Goal: Task Accomplishment & Management: Complete application form

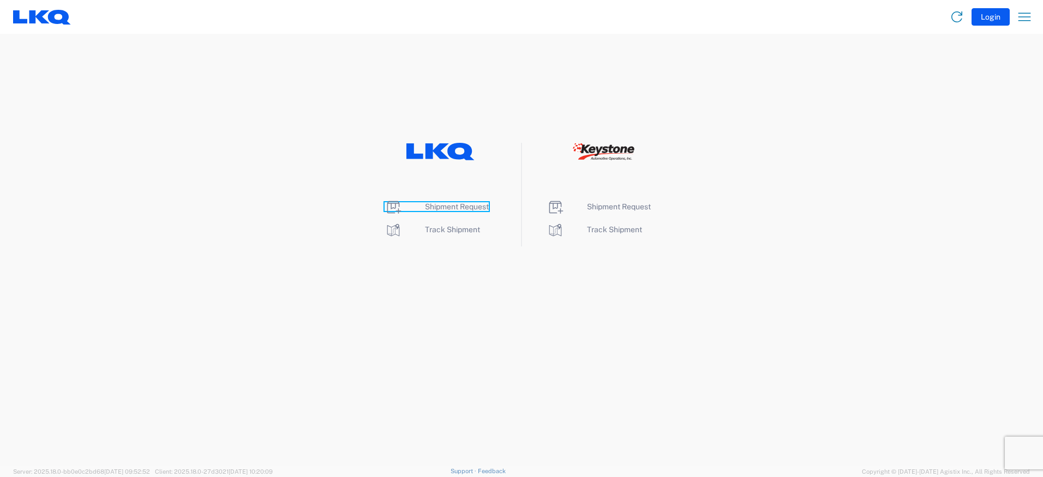
click at [446, 203] on span "Shipment Request" at bounding box center [457, 206] width 64 height 9
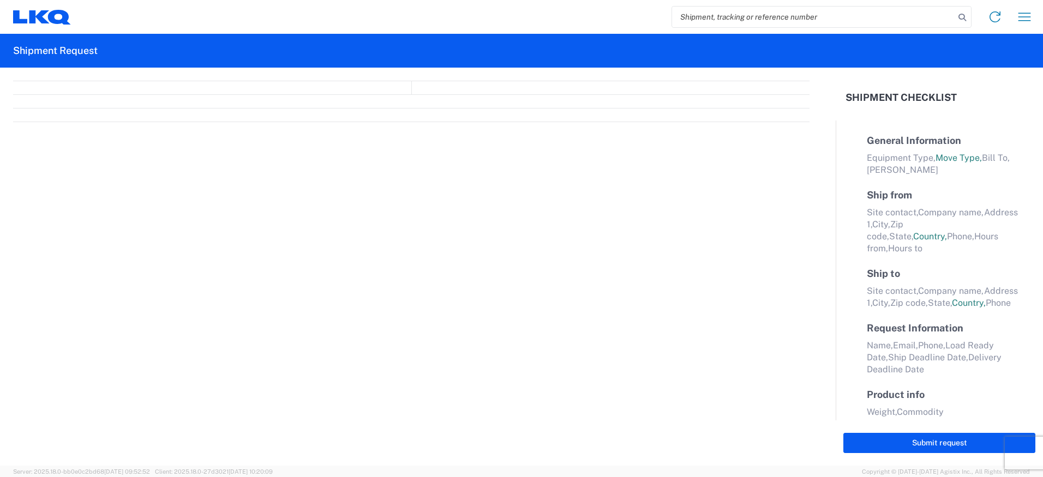
select select "FULL"
select select "LBS"
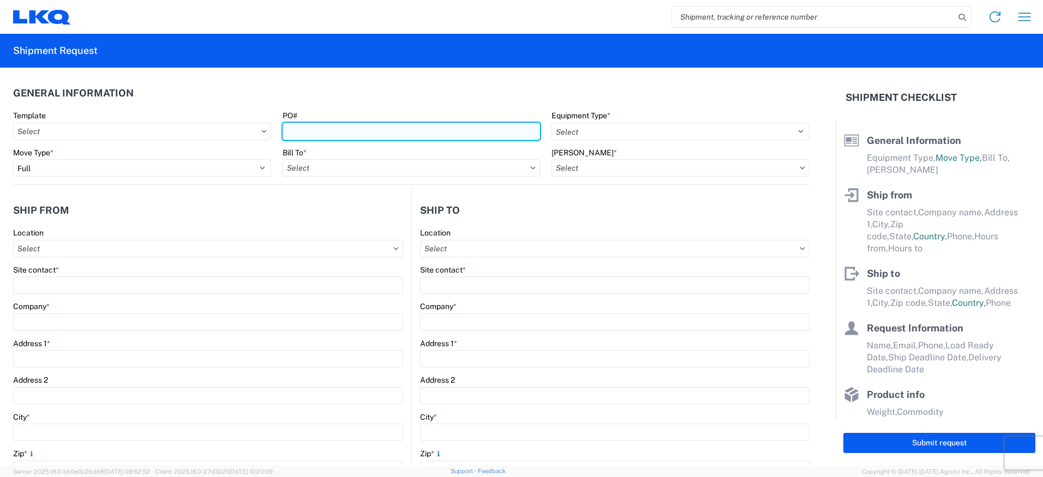
click at [324, 131] on input "PO#" at bounding box center [412, 131] width 258 height 17
type input "T31417"
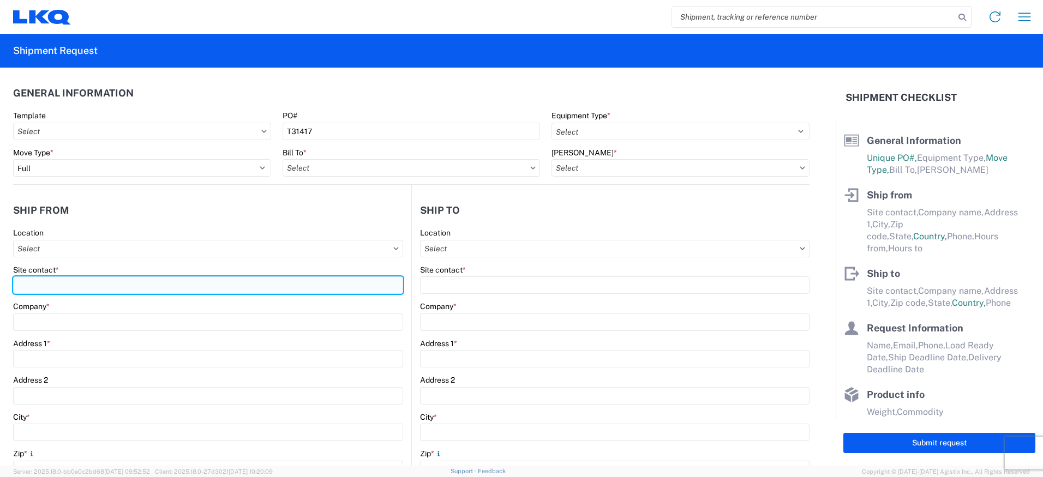
click at [246, 285] on input "Site contact *" at bounding box center [208, 285] width 390 height 17
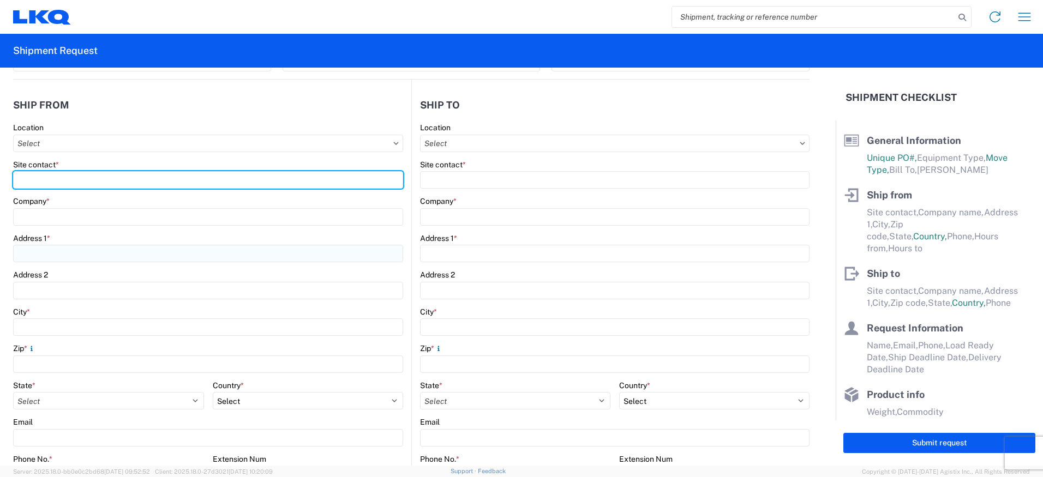
scroll to position [109, 0]
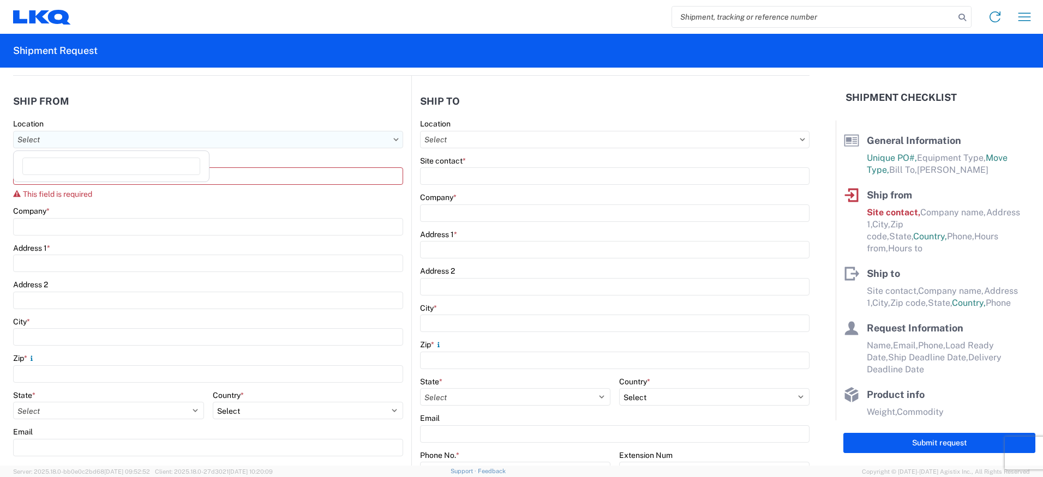
click at [131, 136] on input "Location" at bounding box center [208, 139] width 390 height 17
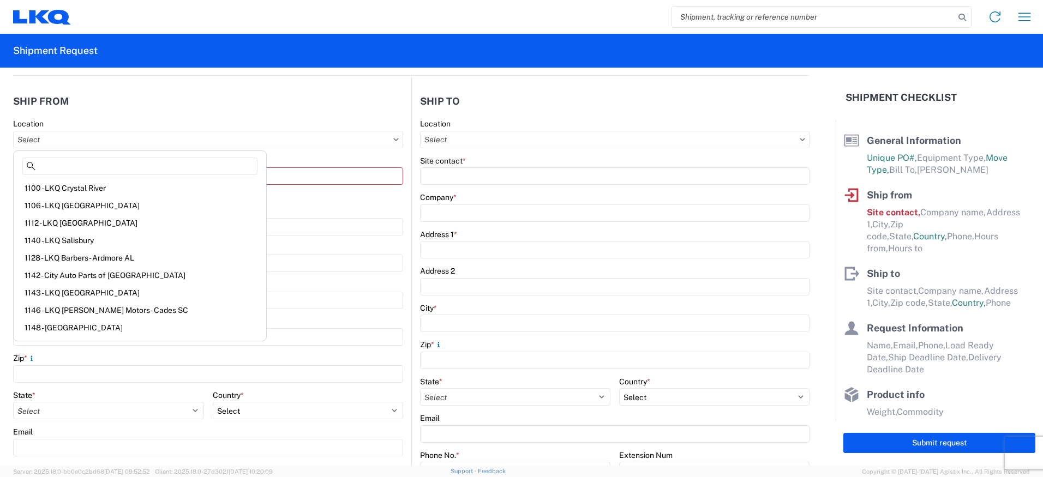
click at [235, 101] on header "Ship from" at bounding box center [212, 101] width 398 height 25
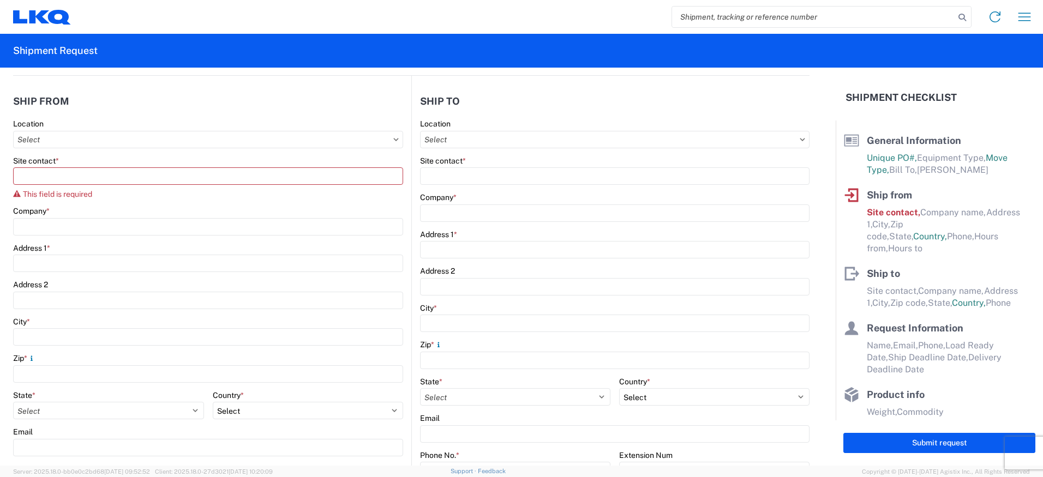
scroll to position [0, 0]
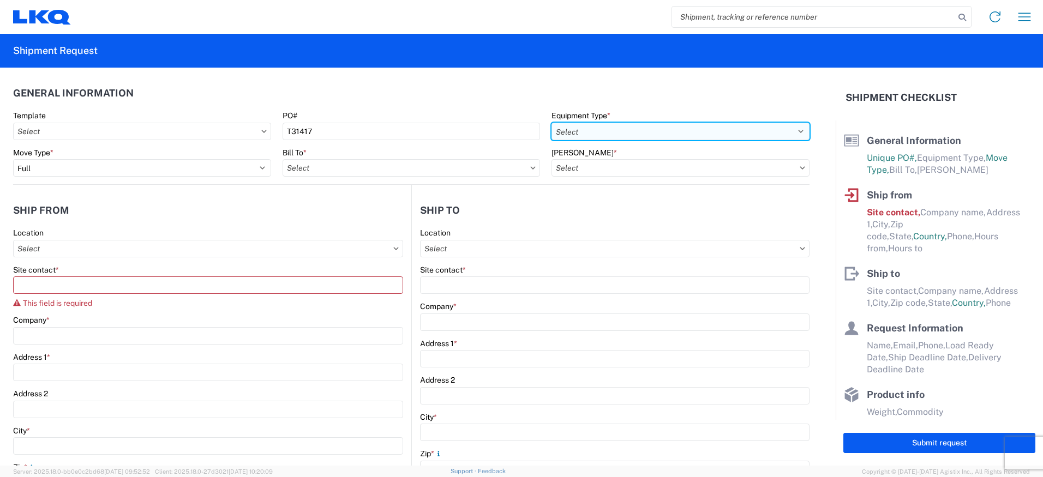
click at [631, 128] on select "Select 53’ Dry Van Flatbed Dropdeck (van) Lowboy (flatbed) Rail" at bounding box center [681, 131] width 258 height 17
select select "STDV"
click at [552, 123] on select "Select 53’ Dry Van Flatbed Dropdeck (van) Lowboy (flatbed) Rail" at bounding box center [681, 131] width 258 height 17
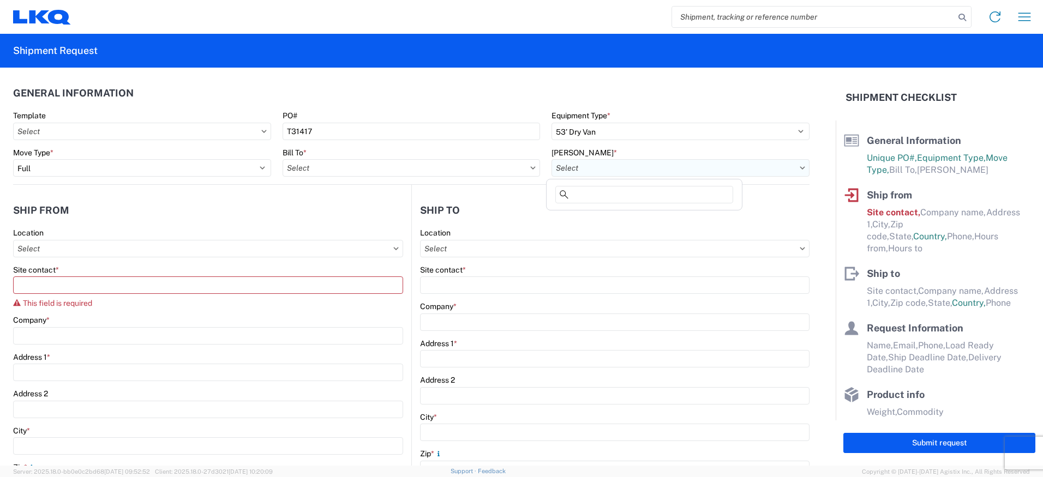
click at [595, 166] on input "[PERSON_NAME] *" at bounding box center [681, 167] width 258 height 17
click at [595, 165] on input "[PERSON_NAME] *" at bounding box center [681, 167] width 258 height 17
click at [325, 170] on input "Bill To *" at bounding box center [412, 167] width 258 height 17
type input "3392"
click at [340, 217] on div "3392 - Transmetco" at bounding box center [378, 216] width 191 height 17
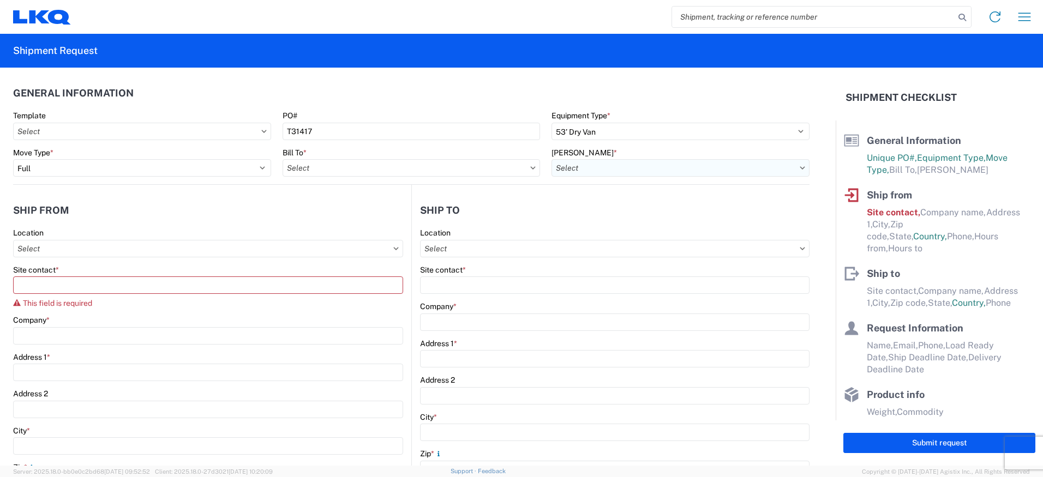
type input "3392 - Transmetco"
click at [582, 169] on input "[PERSON_NAME] *" at bounding box center [681, 167] width 258 height 17
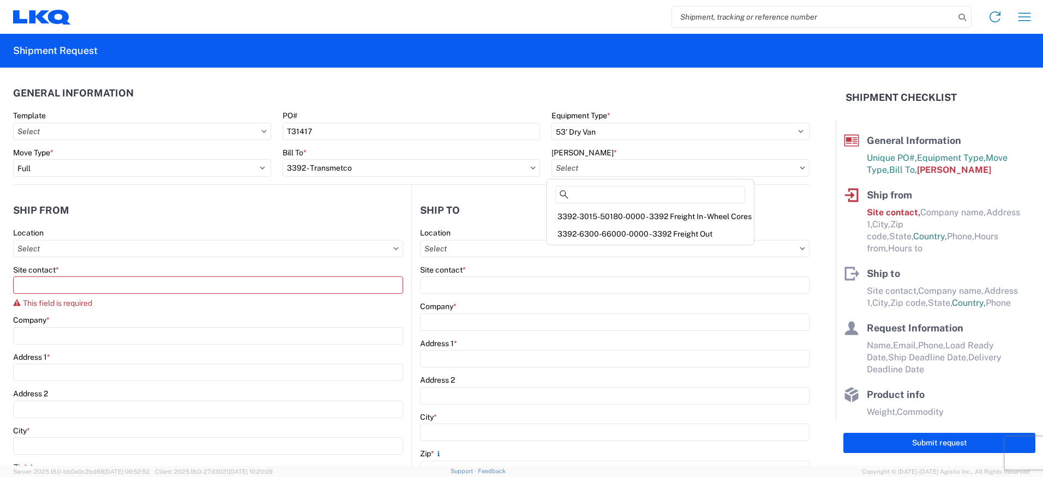
click at [590, 218] on div "3392-3015-50180-0000 - 3392 Freight In - Wheel Cores" at bounding box center [650, 216] width 203 height 17
type input "3392-3015-50180-0000 - 3392 Freight In - Wheel Cores"
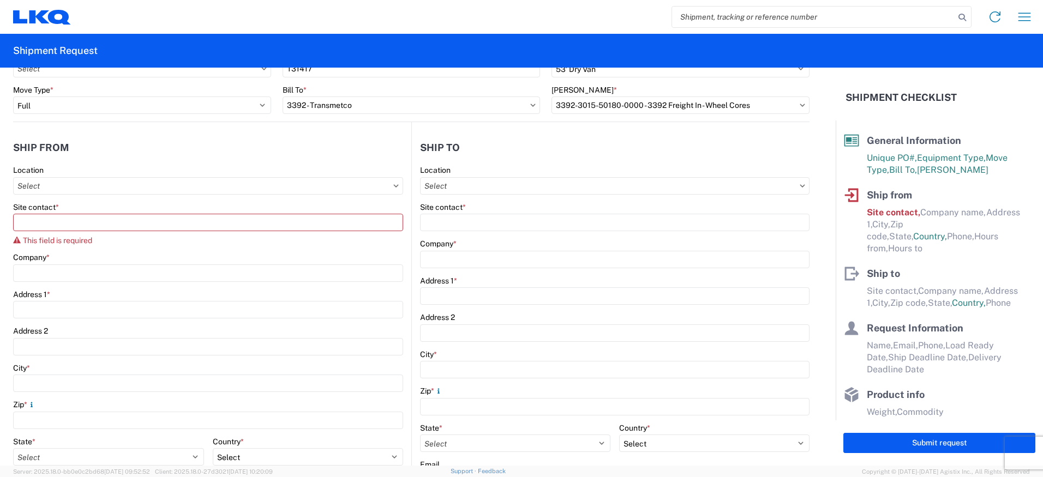
scroll to position [55, 0]
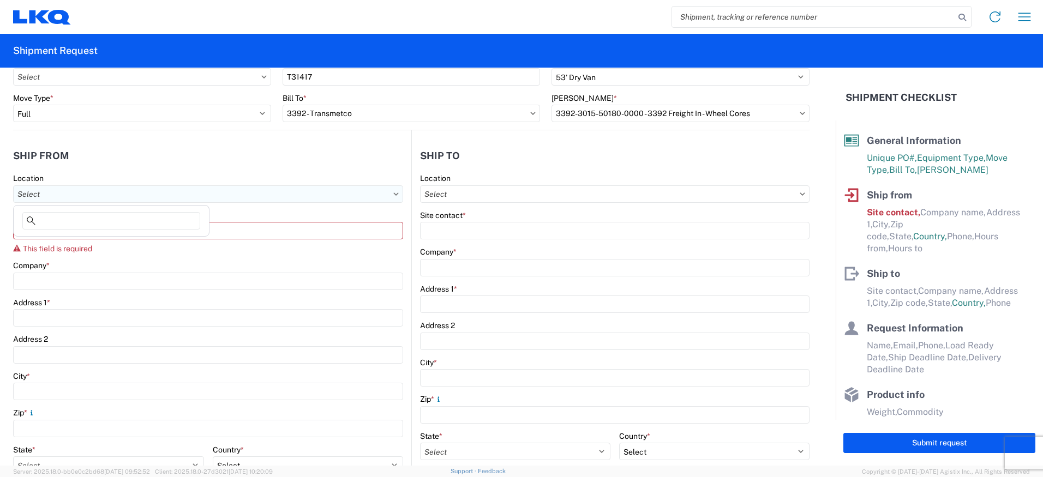
click at [86, 191] on input "Location" at bounding box center [208, 194] width 390 height 17
type input "3392"
click at [63, 240] on div "3392 - Transmetco" at bounding box center [111, 242] width 191 height 17
type input "3392 - Transmetco"
type input "LKQ Corporation"
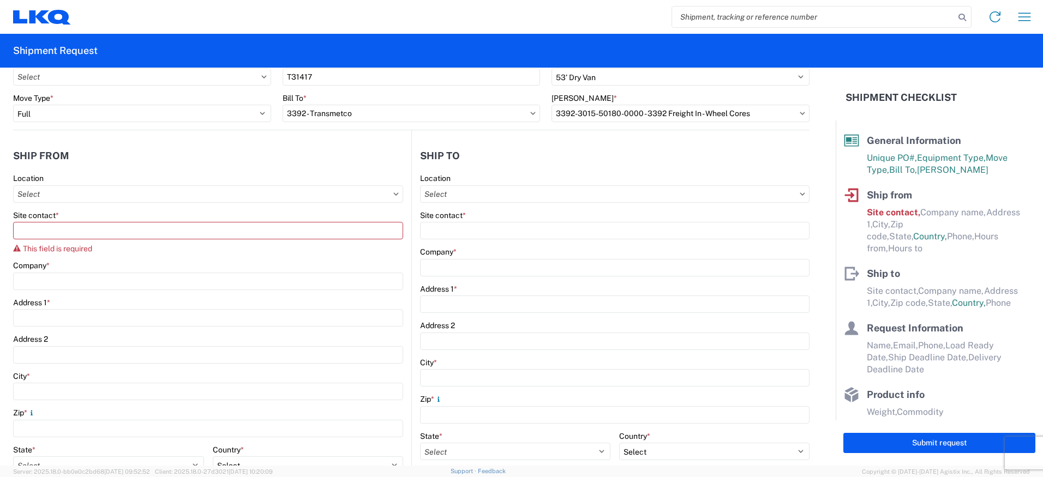
type input "[STREET_ADDRESS]"
type input "Huntington"
type input "46750"
select select "IN"
select select "US"
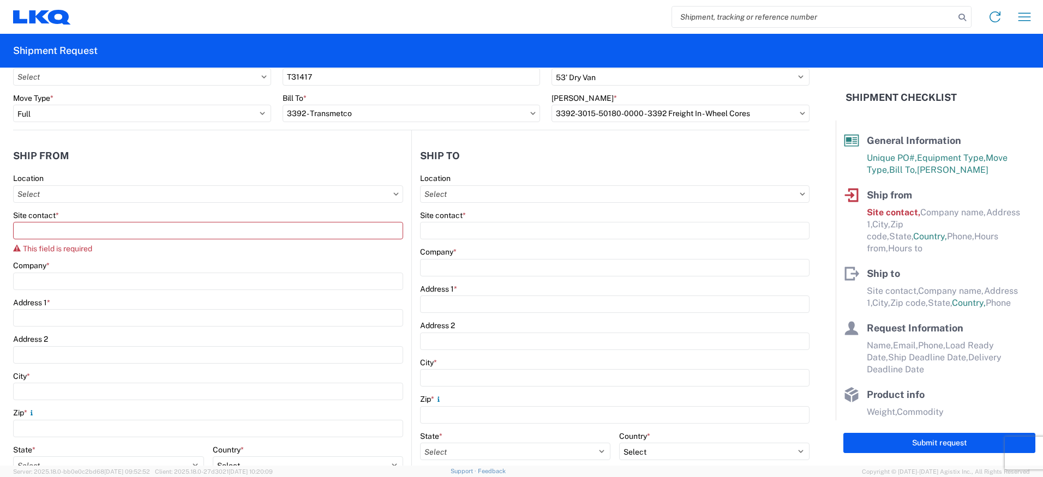
type input "[PHONE_NUMBER]"
type input "07:00"
type input "15:30"
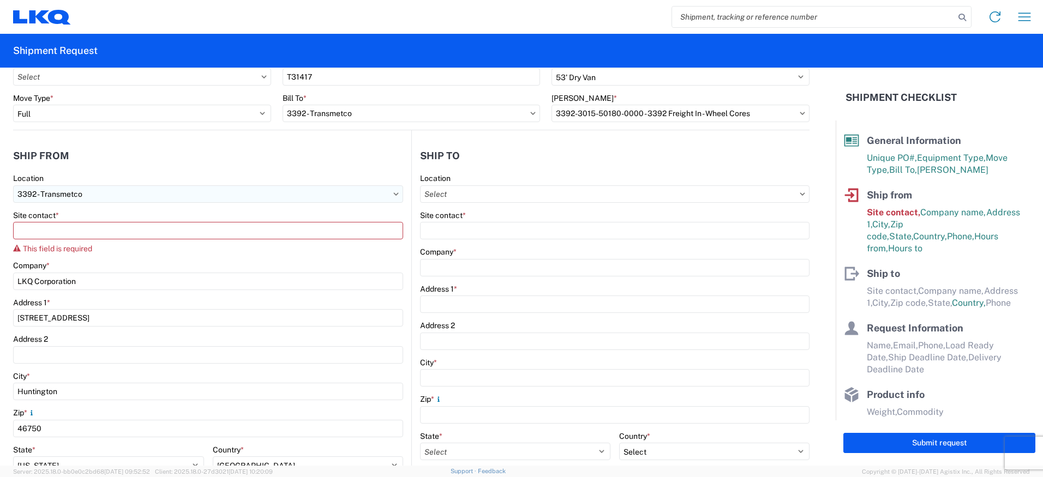
click at [94, 192] on input "3392 - Transmetco" at bounding box center [208, 194] width 390 height 17
type input "1285"
click at [80, 243] on div "1285 - LKQ Pick Your Part Fontana" at bounding box center [111, 242] width 191 height 17
type input "1285 - LKQ Pick Your Part Fontana"
type input "[STREET_ADDRESS][PERSON_NAME]"
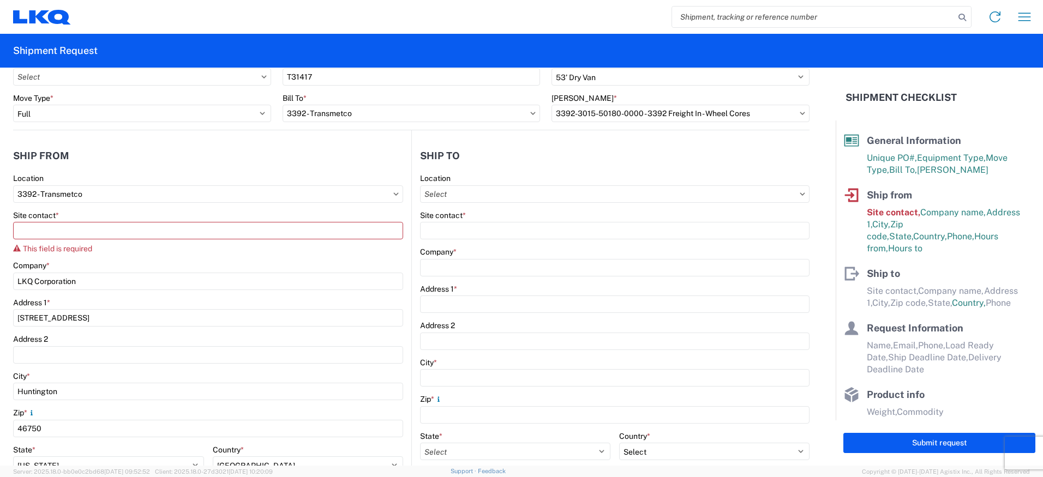
type input "Fontana"
type input "92337"
select select "CA"
type input "17:00"
click at [464, 195] on input "Location" at bounding box center [615, 194] width 390 height 17
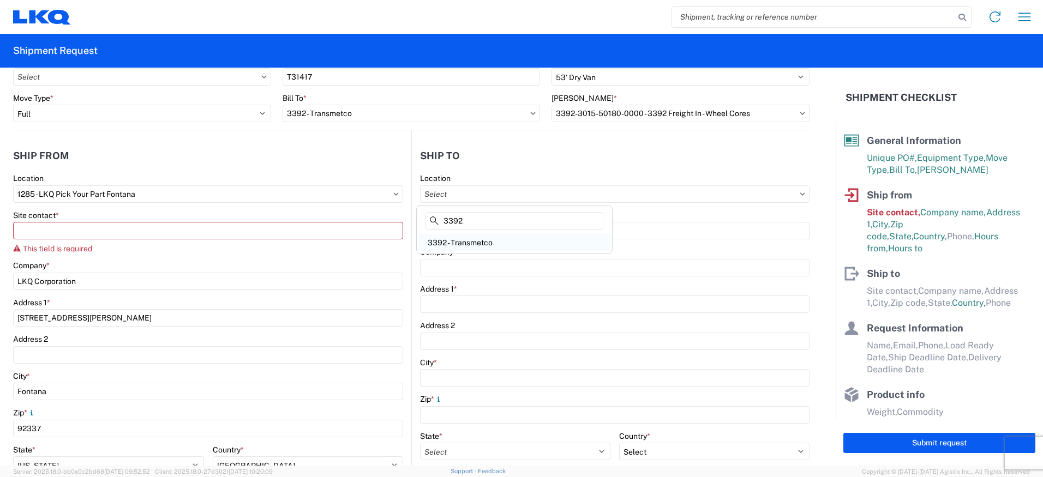
type input "3392"
click at [454, 244] on div "3392 - Transmetco" at bounding box center [514, 242] width 191 height 17
type input "3392 - Transmetco"
type input "LKQ Corporation"
type input "[STREET_ADDRESS]"
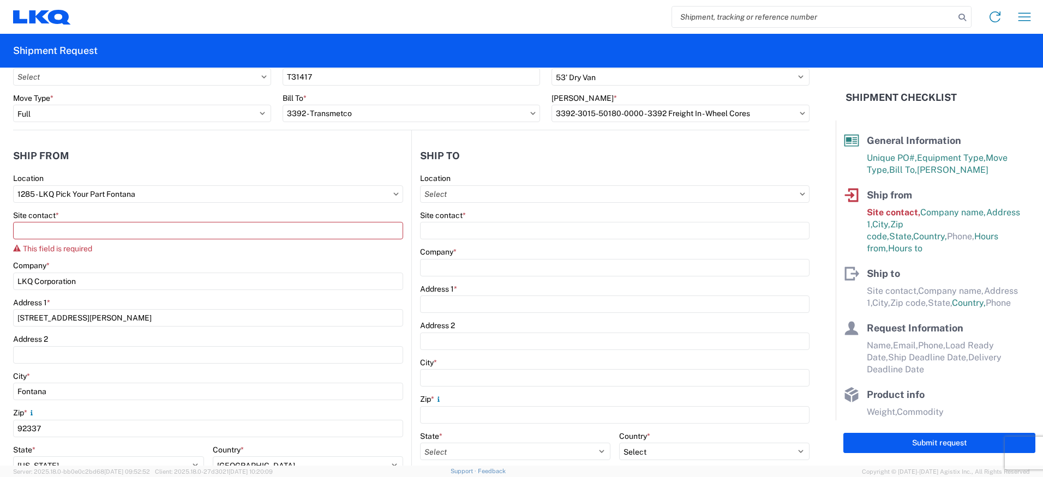
type input "Huntington"
type input "46750"
select select "US"
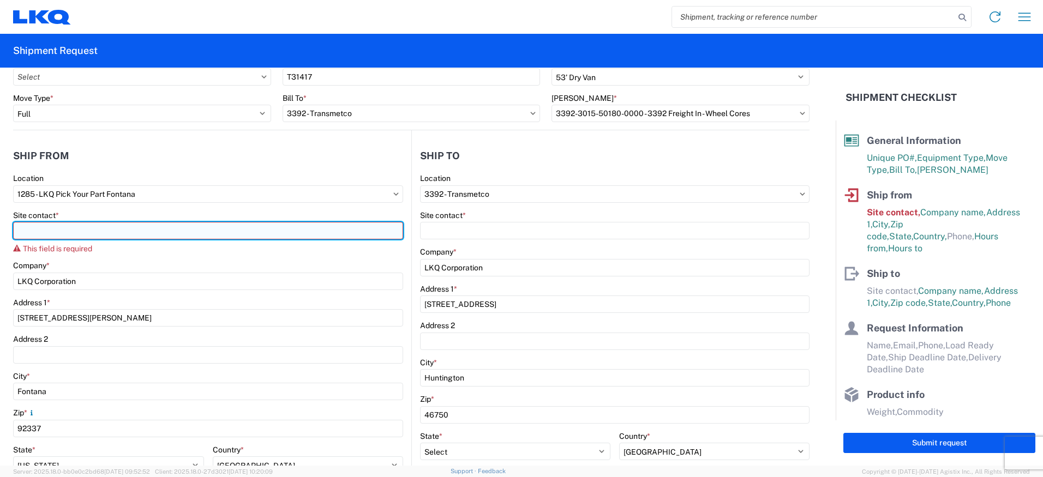
click at [96, 230] on input "Site contact *" at bounding box center [208, 230] width 390 height 17
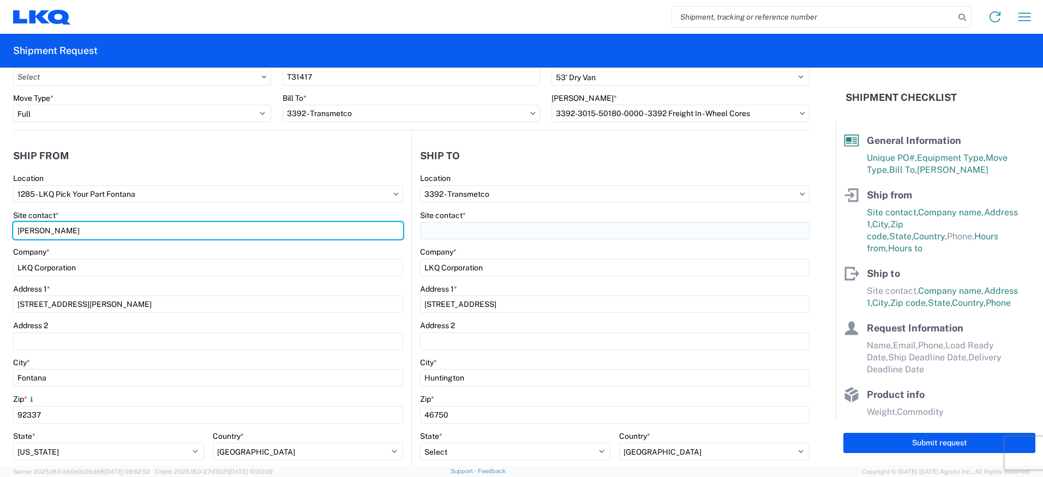
type input "[PERSON_NAME]"
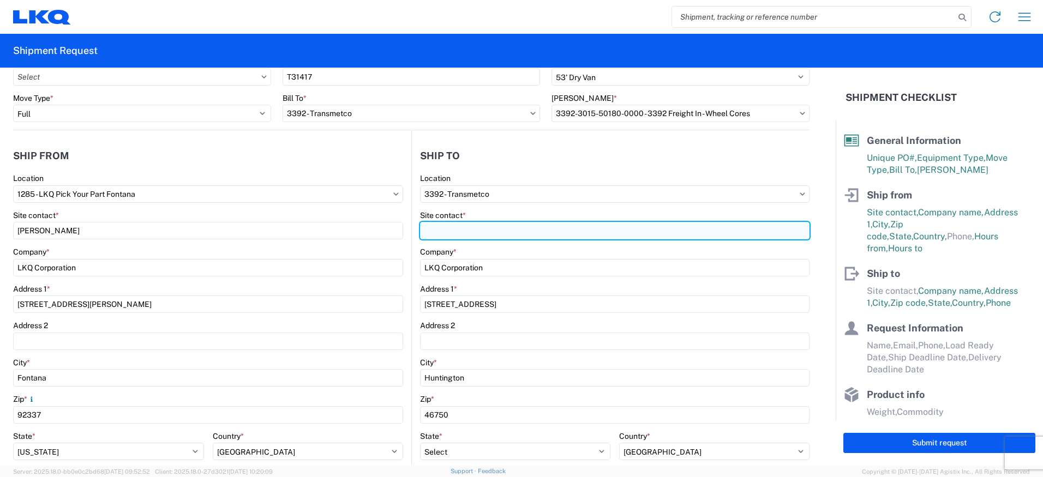
click at [441, 231] on input "Site contact *" at bounding box center [615, 230] width 390 height 17
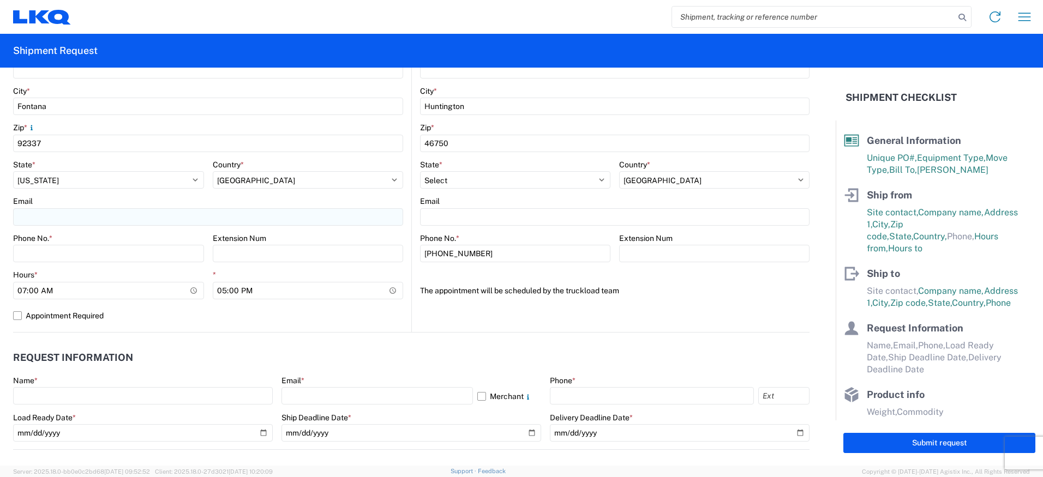
scroll to position [327, 0]
click at [125, 252] on input "Phone No. *" at bounding box center [108, 252] width 191 height 17
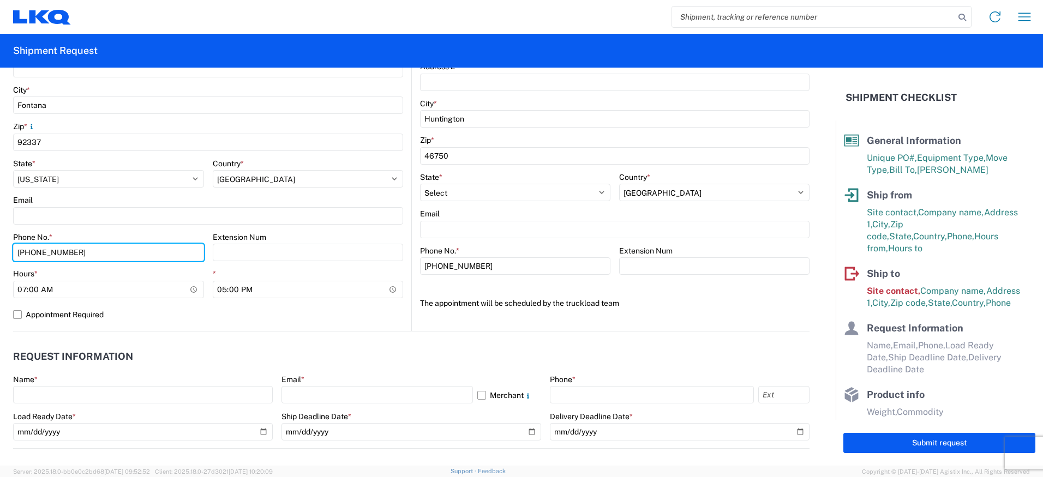
type input "[PHONE_NUMBER]"
click at [169, 352] on header "Request Information" at bounding box center [411, 357] width 797 height 25
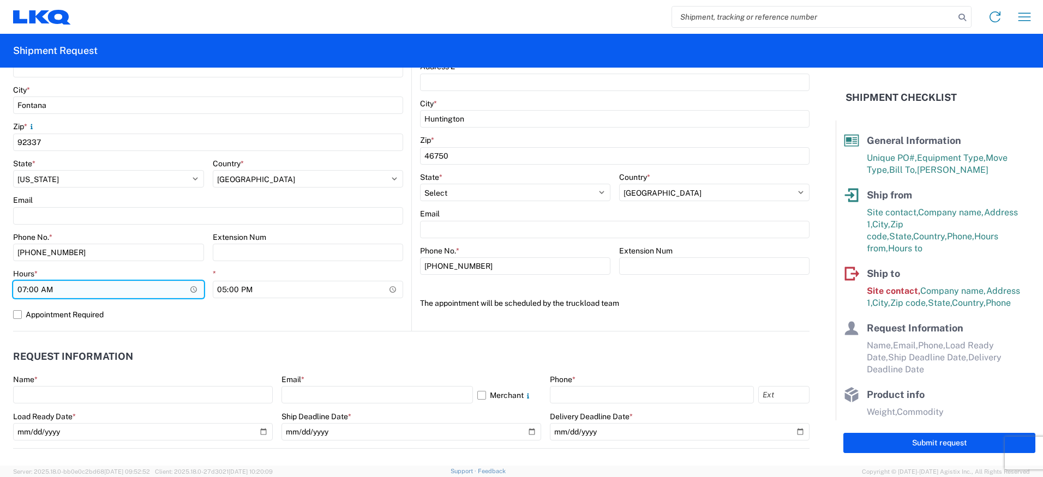
click at [104, 286] on input "07:00" at bounding box center [108, 289] width 191 height 17
type input "09:00"
click at [181, 313] on label "Appointment Required" at bounding box center [208, 314] width 390 height 17
click at [0, 0] on input "Appointment Required" at bounding box center [0, 0] width 0 height 0
select select "US"
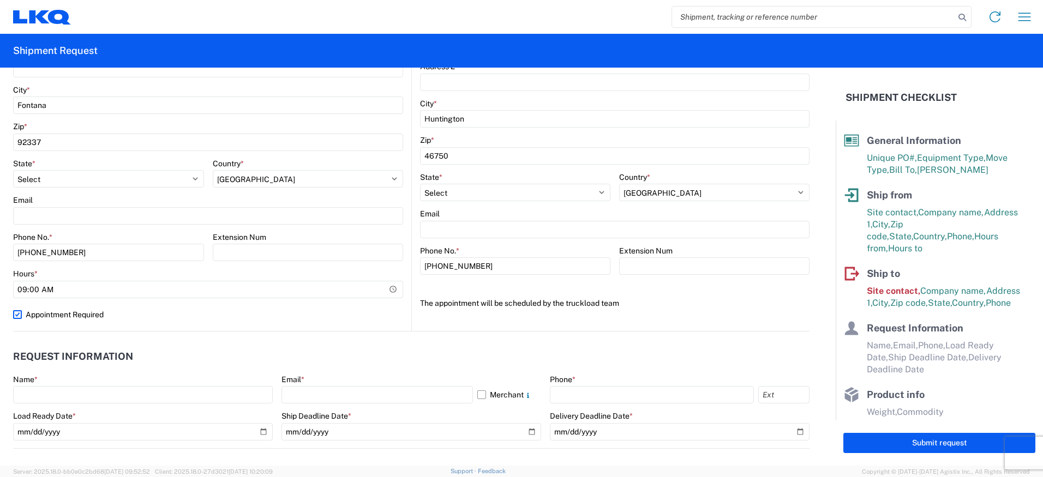
click at [172, 343] on agx-request-info "Request Information Name * Email * Merchant Phone * Load Ready Date * Ship Dead…" at bounding box center [411, 390] width 797 height 117
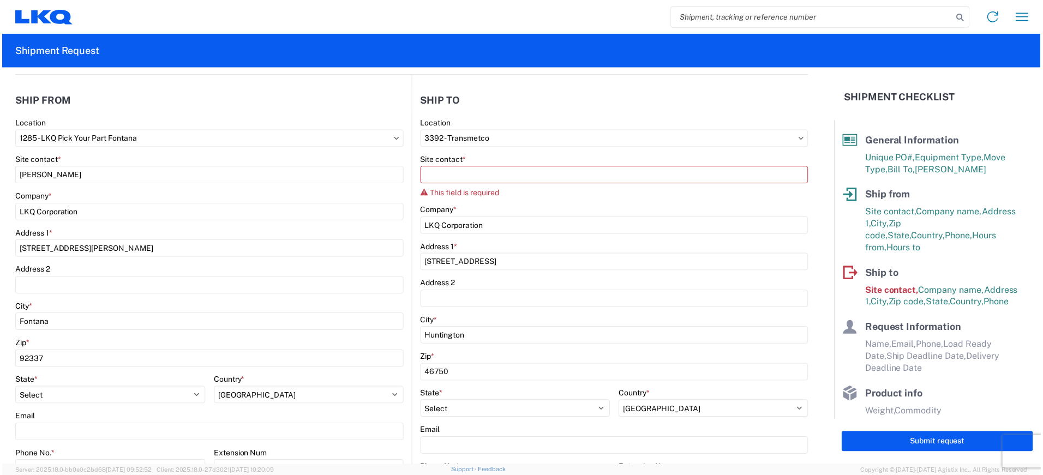
scroll to position [109, 0]
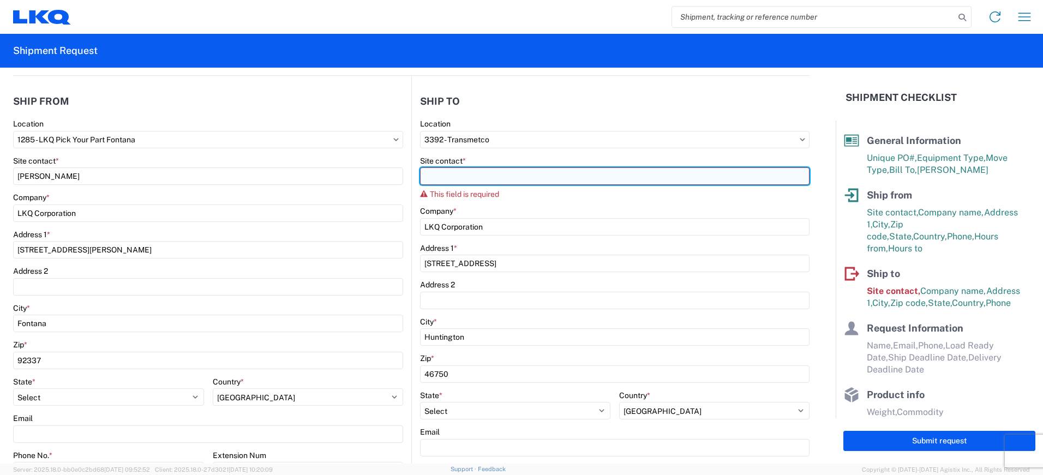
paste input "[PERSON_NAME]"
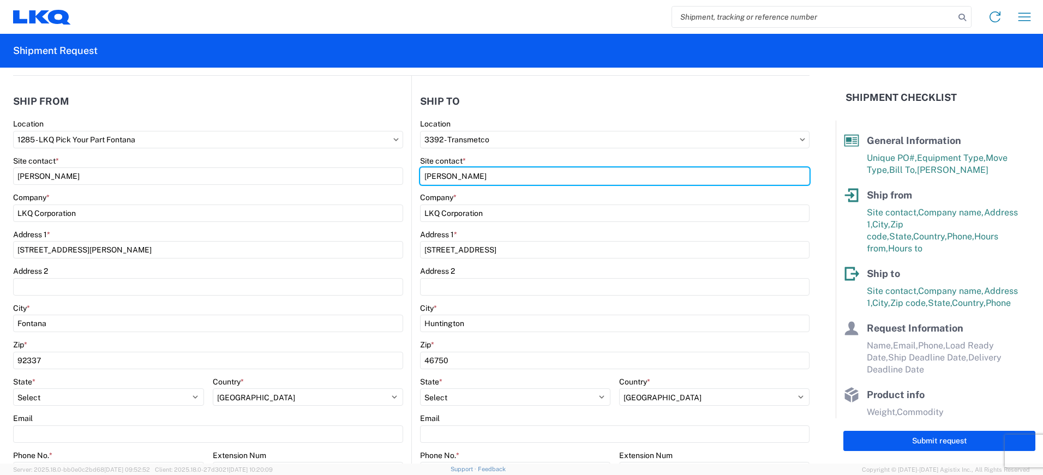
type input "[PERSON_NAME]"
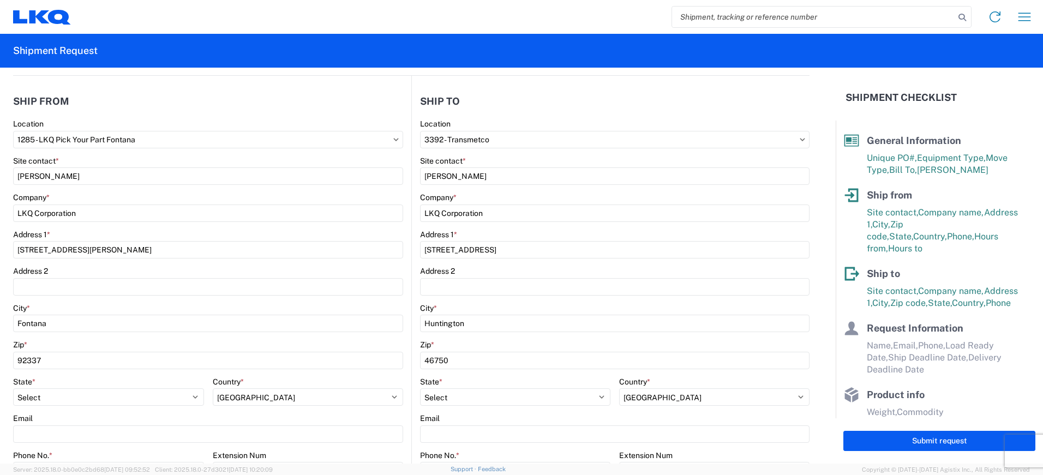
click at [522, 86] on agx-shipment-stop-widget-v2 "Ship to 3392 Location 3392 - Transmetco Site contact * [PERSON_NAME] Company * …" at bounding box center [610, 313] width 398 height 474
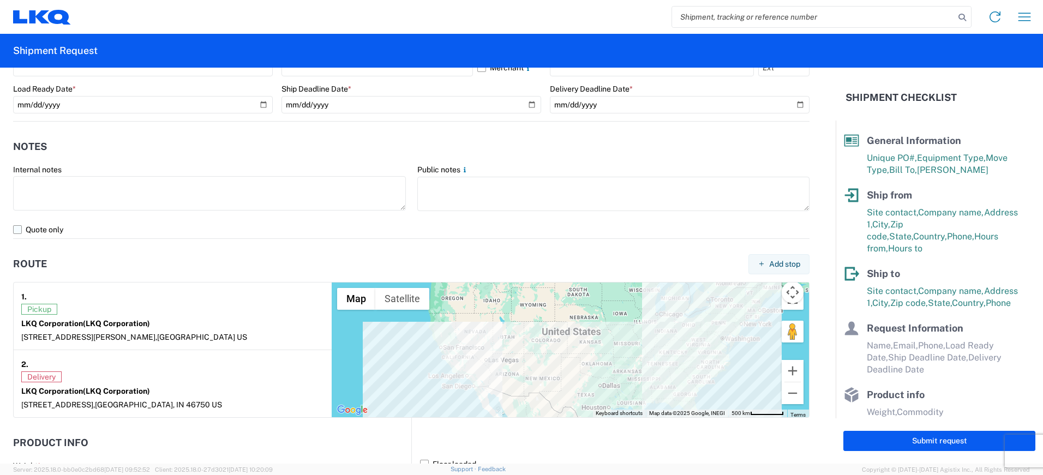
scroll to position [600, 0]
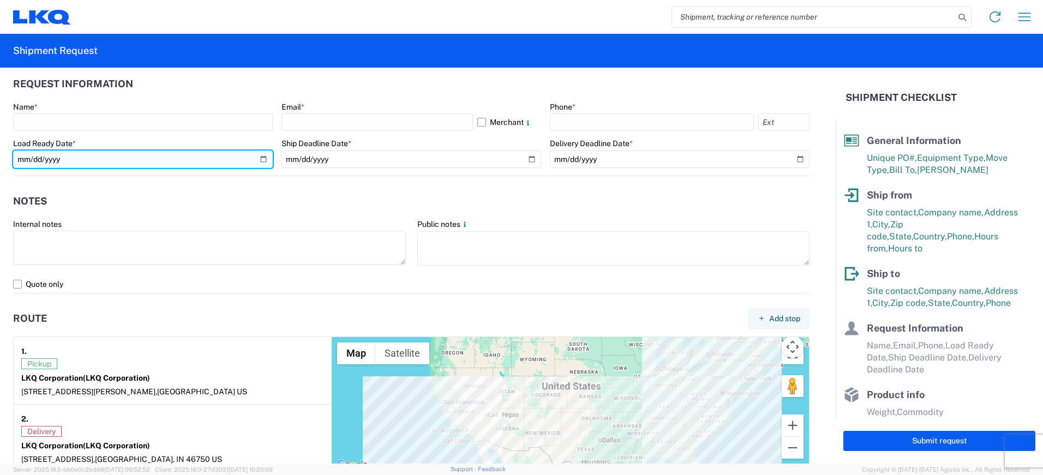
click at [104, 156] on input "date" at bounding box center [143, 159] width 260 height 17
click at [260, 155] on input "date" at bounding box center [143, 159] width 260 height 17
type input "[DATE]"
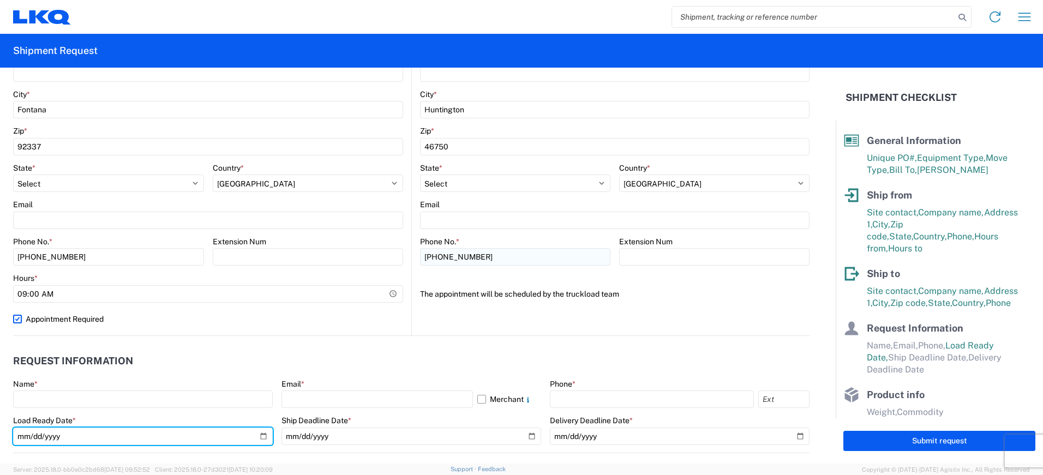
scroll to position [327, 0]
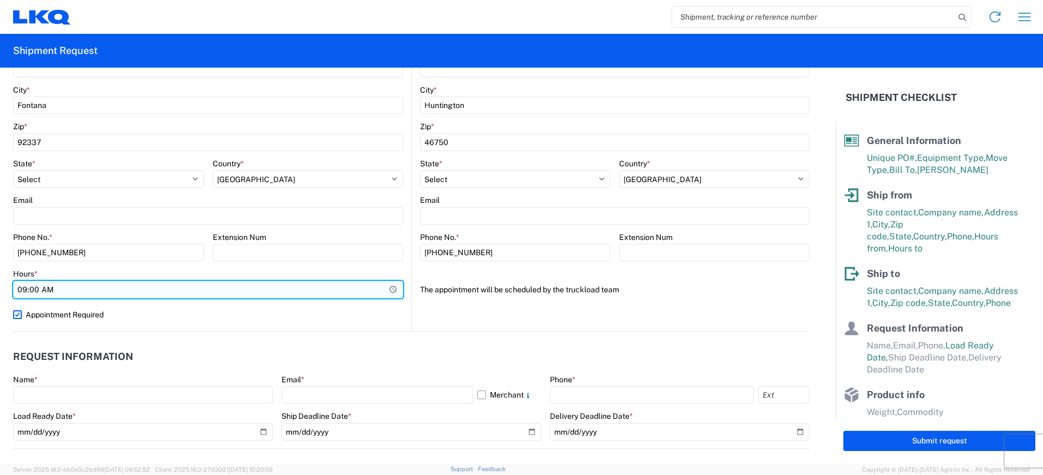
click at [273, 288] on input "09:00" at bounding box center [208, 289] width 390 height 17
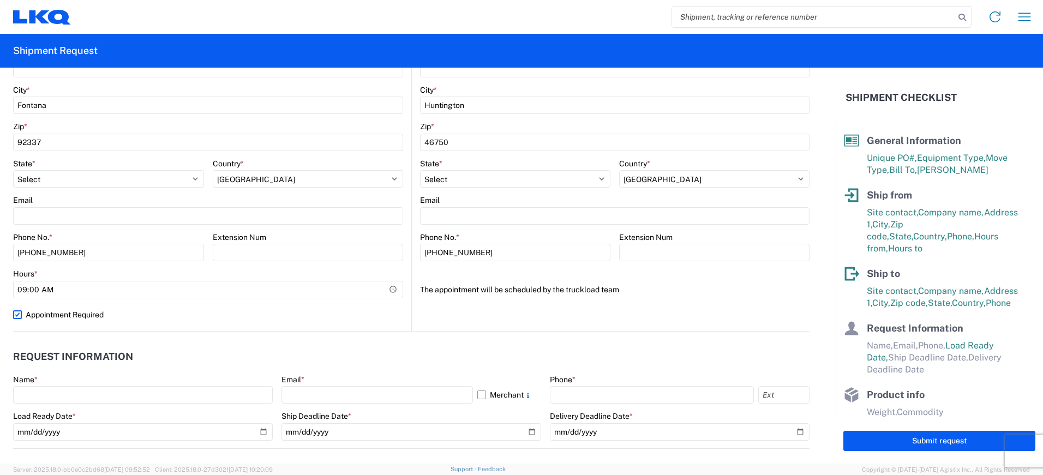
click at [251, 313] on label "Appointment Required" at bounding box center [208, 314] width 390 height 17
click at [0, 0] on input "Appointment Required" at bounding box center [0, 0] width 0 height 0
select select "US"
click at [226, 287] on input "17:00" at bounding box center [308, 289] width 191 height 17
click at [219, 289] on input "17:00" at bounding box center [308, 289] width 191 height 17
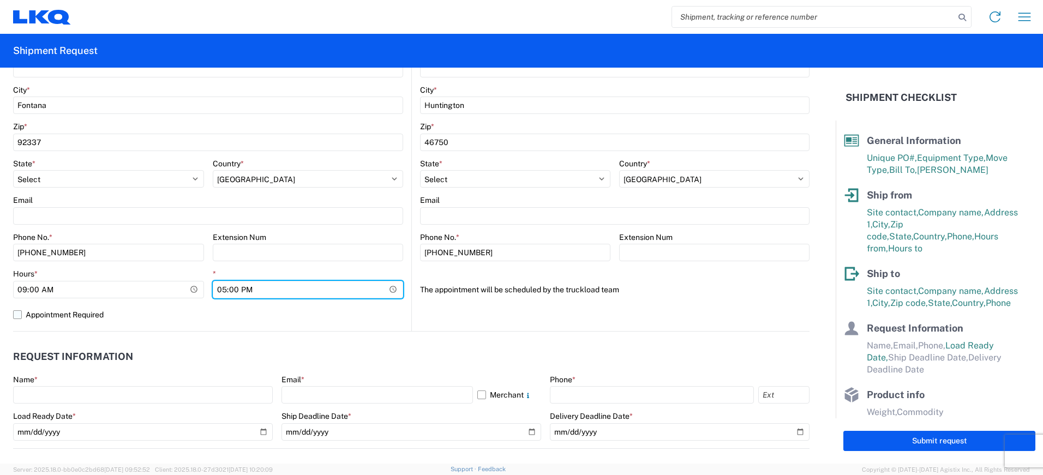
type input "14:00"
click at [277, 323] on label "Appointment Required" at bounding box center [208, 314] width 390 height 17
click at [0, 0] on input "Appointment Required" at bounding box center [0, 0] width 0 height 0
select select "US"
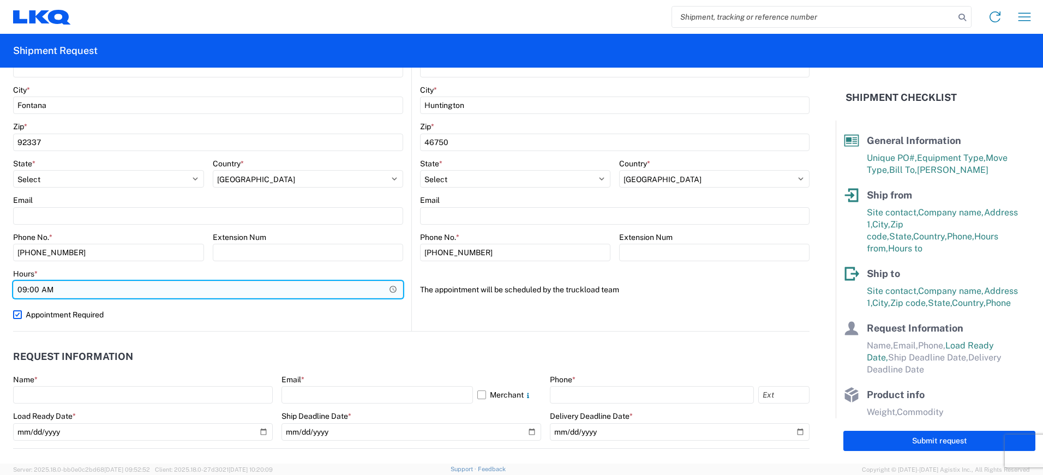
click at [247, 288] on input "09:00" at bounding box center [208, 289] width 390 height 17
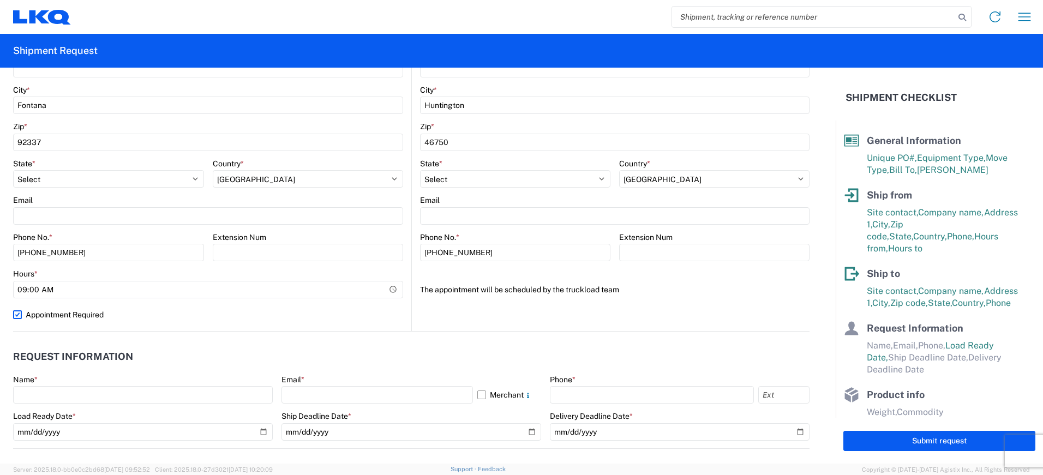
click at [194, 315] on label "Appointment Required" at bounding box center [208, 314] width 390 height 17
click at [0, 0] on input "Appointment Required" at bounding box center [0, 0] width 0 height 0
click at [194, 314] on label "Appointment Required" at bounding box center [208, 314] width 390 height 17
click at [0, 0] on input "Appointment Required" at bounding box center [0, 0] width 0 height 0
select select "US"
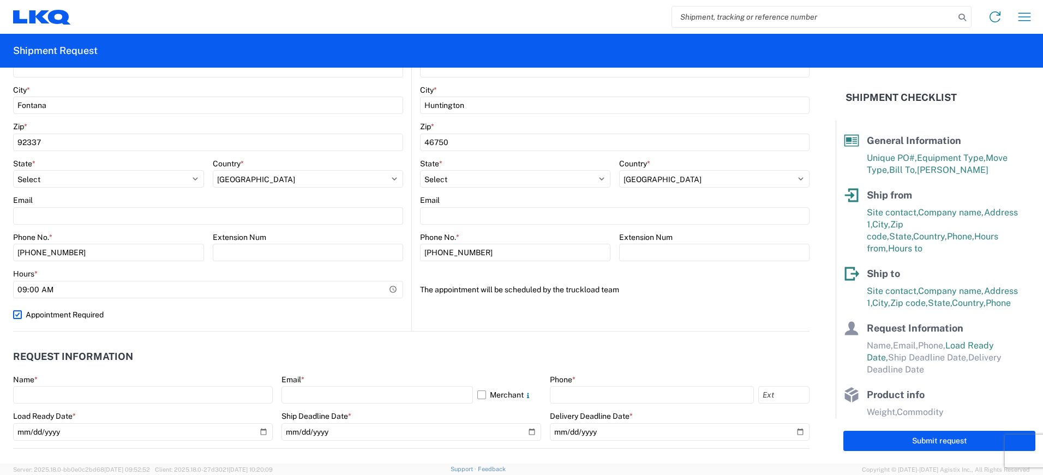
drag, startPoint x: 195, startPoint y: 314, endPoint x: 248, endPoint y: 309, distance: 53.7
click at [248, 308] on label "Appointment Required" at bounding box center [208, 314] width 390 height 17
click at [0, 0] on input "Appointment Required" at bounding box center [0, 0] width 0 height 0
select select "US"
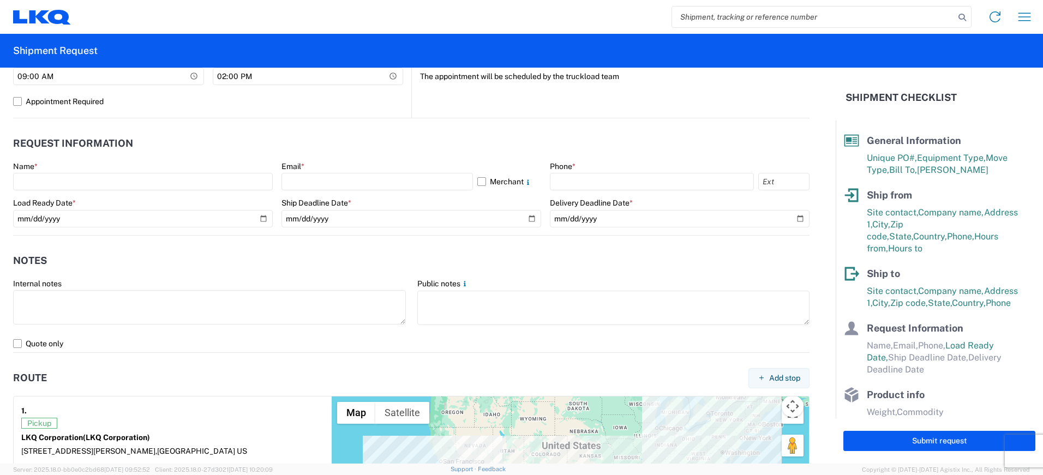
scroll to position [546, 0]
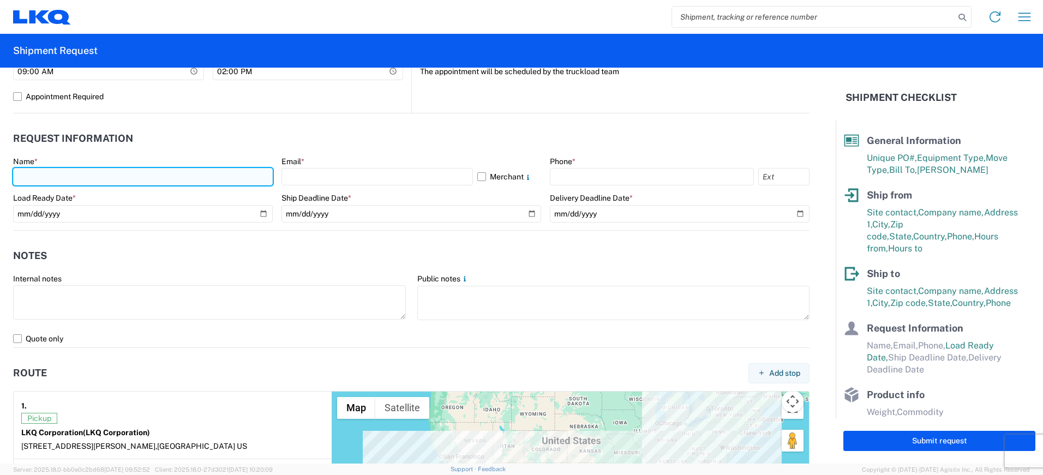
click at [147, 177] on input "text" at bounding box center [143, 176] width 260 height 17
type input "[PERSON_NAME]"
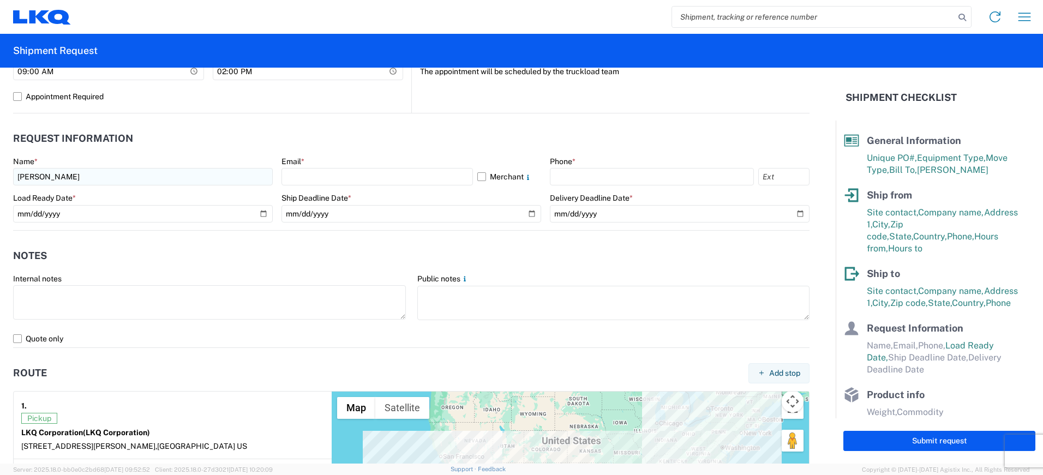
select select "CA"
type input "[EMAIL_ADDRESS][DOMAIN_NAME]"
click at [309, 176] on input "text" at bounding box center [378, 176] width 192 height 17
type input "[EMAIL_ADDRESS][DOMAIN_NAME]"
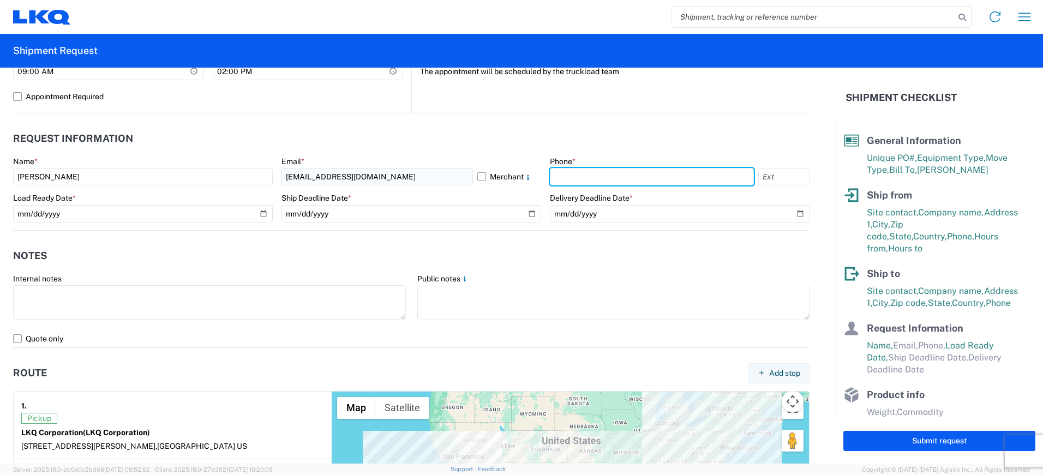
type input "9098270746"
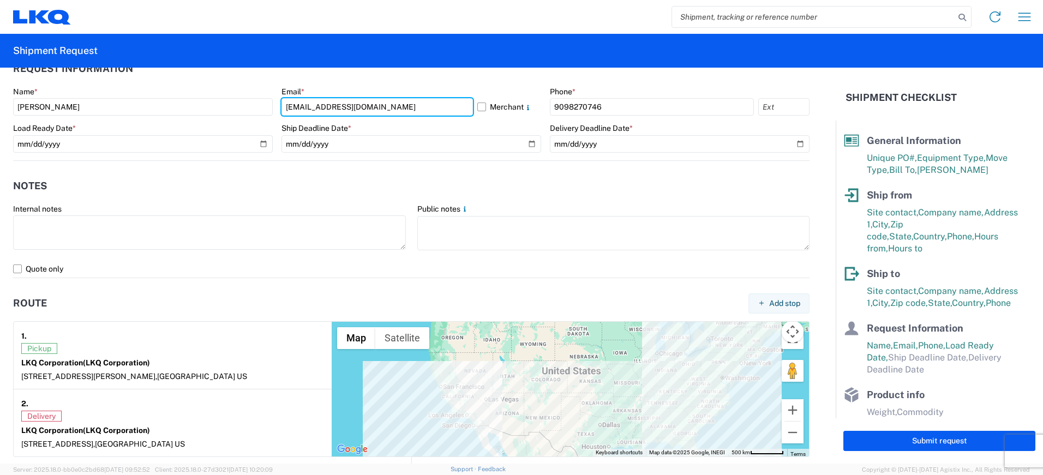
scroll to position [600, 0]
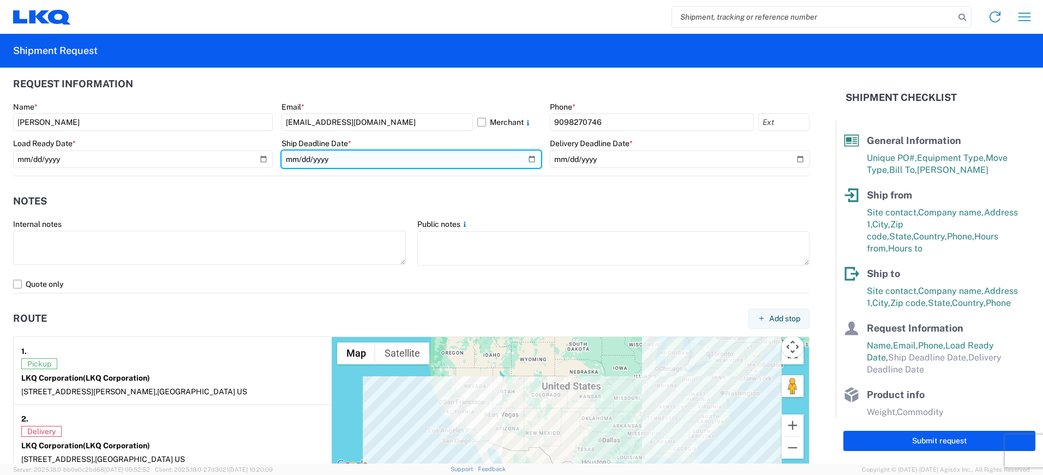
click at [354, 159] on input "date" at bounding box center [412, 159] width 260 height 17
click at [354, 157] on input "date" at bounding box center [412, 159] width 260 height 17
click at [525, 161] on input "date" at bounding box center [412, 159] width 260 height 17
type input "[DATE]"
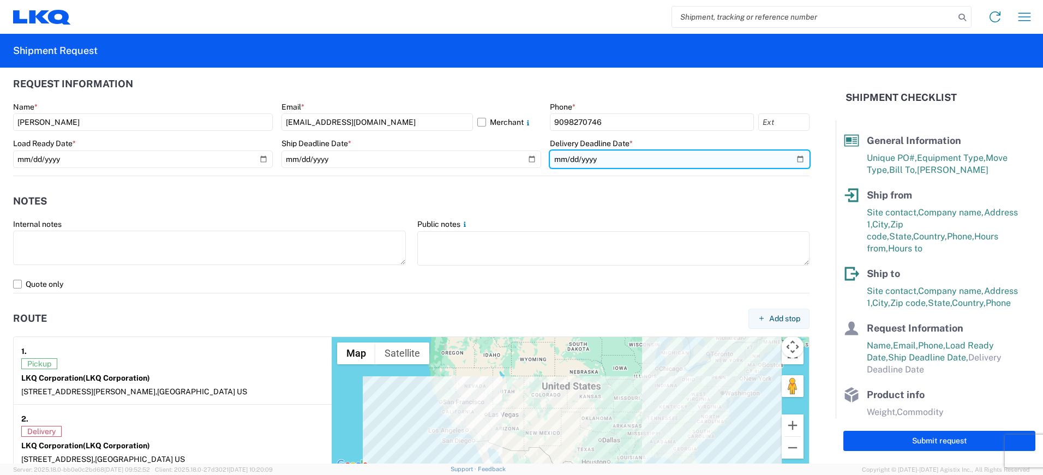
click at [658, 159] on input "date" at bounding box center [680, 159] width 260 height 17
click at [786, 158] on input "date" at bounding box center [680, 159] width 260 height 17
click at [787, 160] on input "date" at bounding box center [680, 159] width 260 height 17
type input "[DATE]"
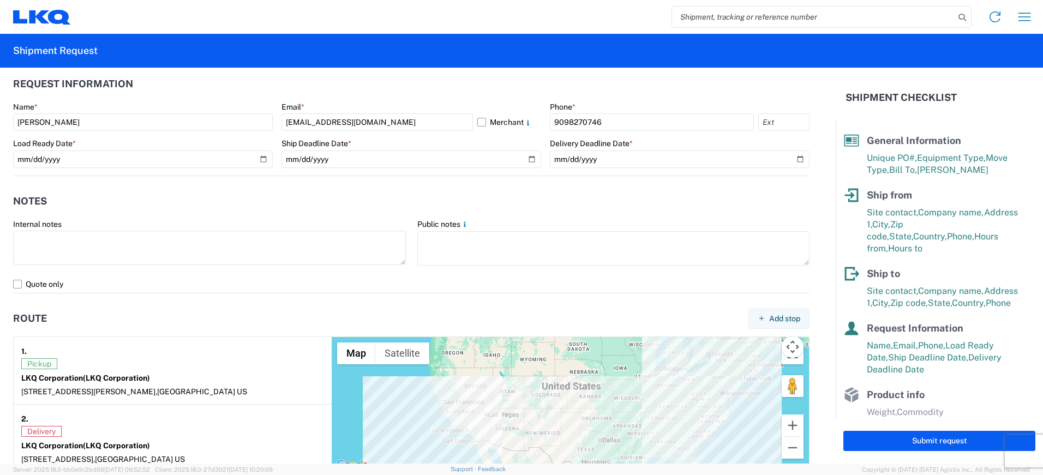
click at [286, 194] on header "Notes" at bounding box center [411, 201] width 797 height 25
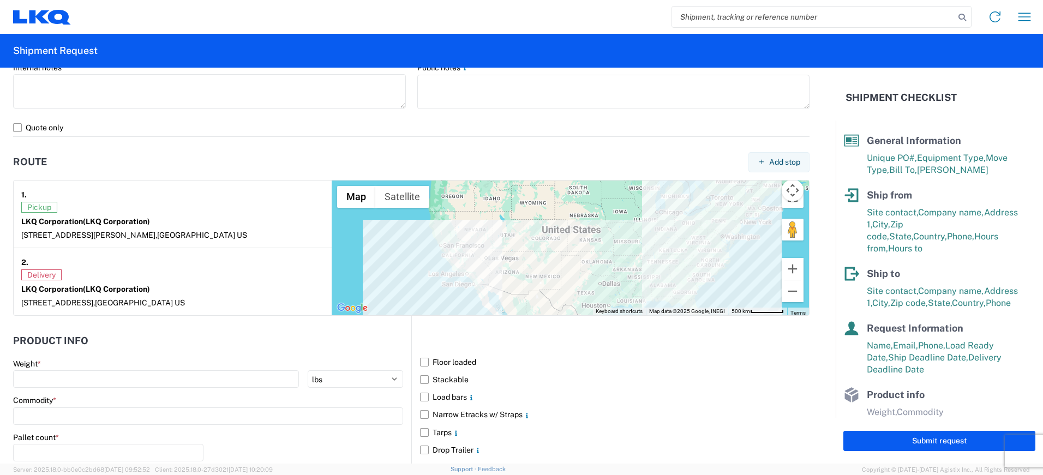
scroll to position [764, 0]
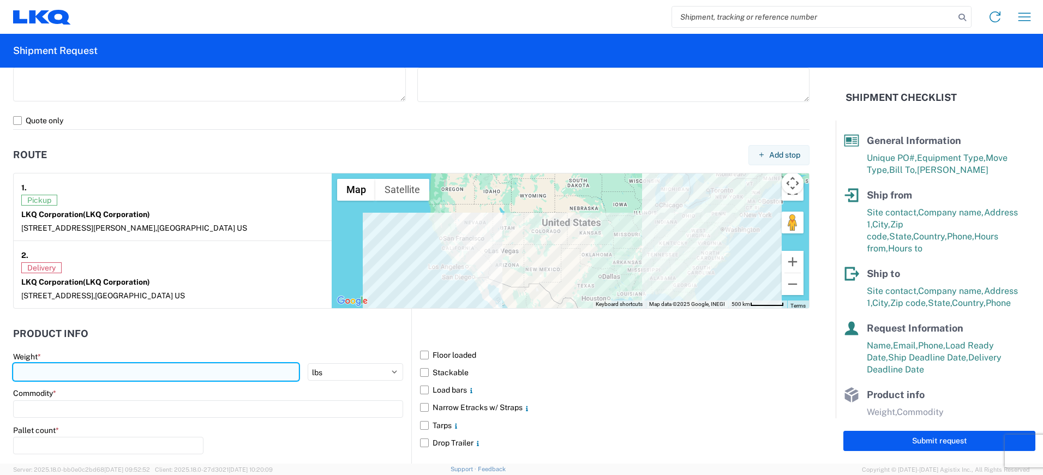
click at [136, 375] on input "number" at bounding box center [156, 371] width 286 height 17
type input "42000"
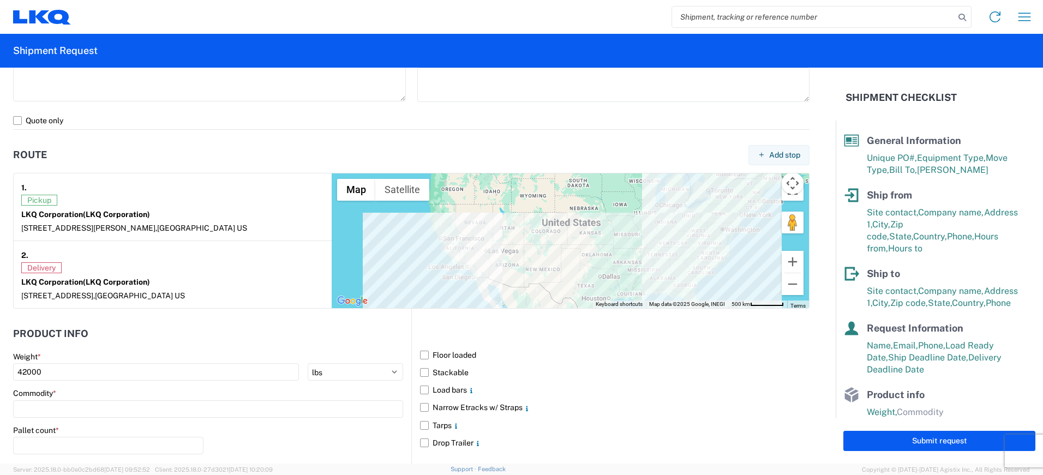
click at [178, 331] on header "Product Info" at bounding box center [212, 334] width 398 height 25
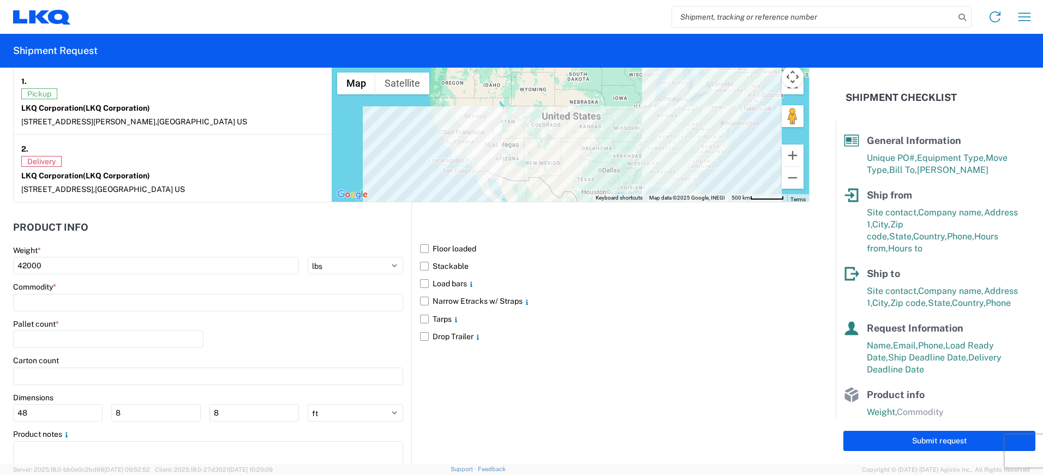
scroll to position [873, 0]
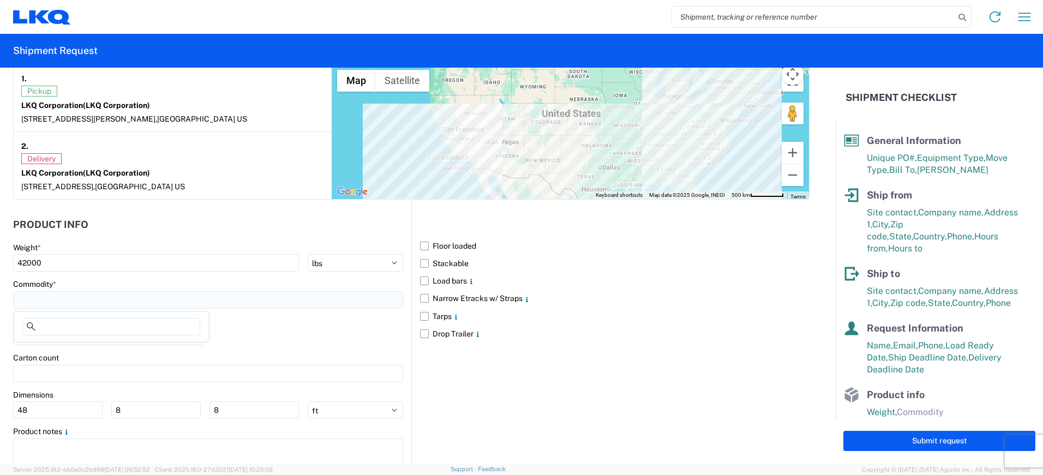
click at [94, 299] on input at bounding box center [208, 299] width 390 height 17
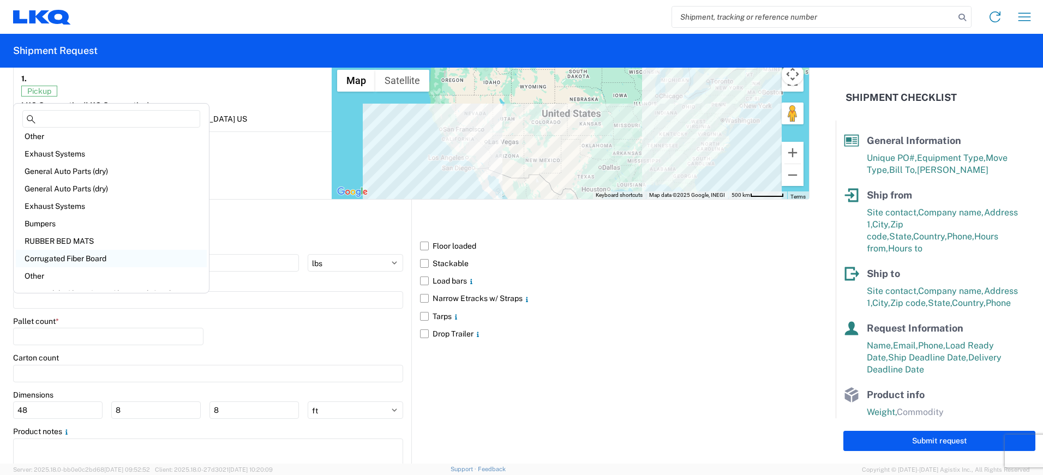
scroll to position [0, 0]
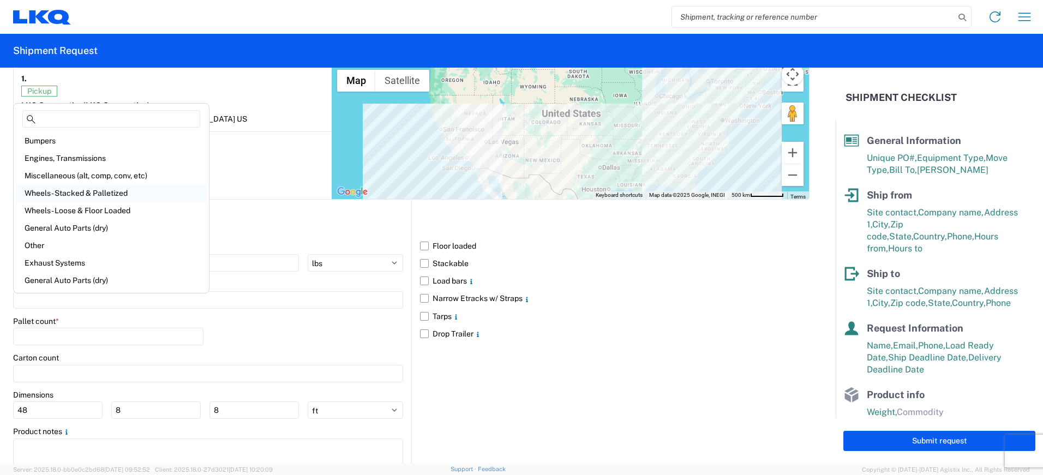
click at [92, 190] on div "Wheels - Stacked & Palletized" at bounding box center [111, 192] width 191 height 17
type input "Wheels - Stacked & Palletized"
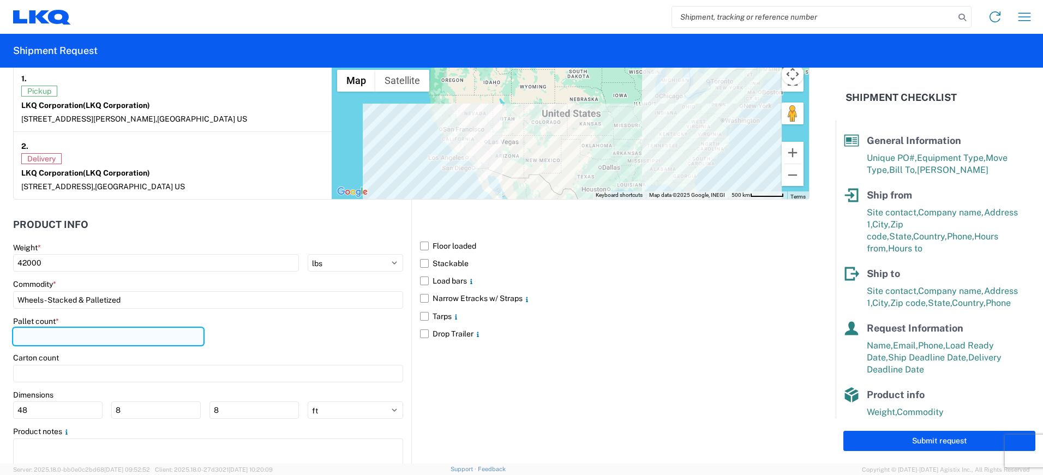
click at [112, 340] on input "number" at bounding box center [108, 336] width 190 height 17
type input "44"
click at [255, 321] on div "Pallet count * 44" at bounding box center [208, 334] width 390 height 37
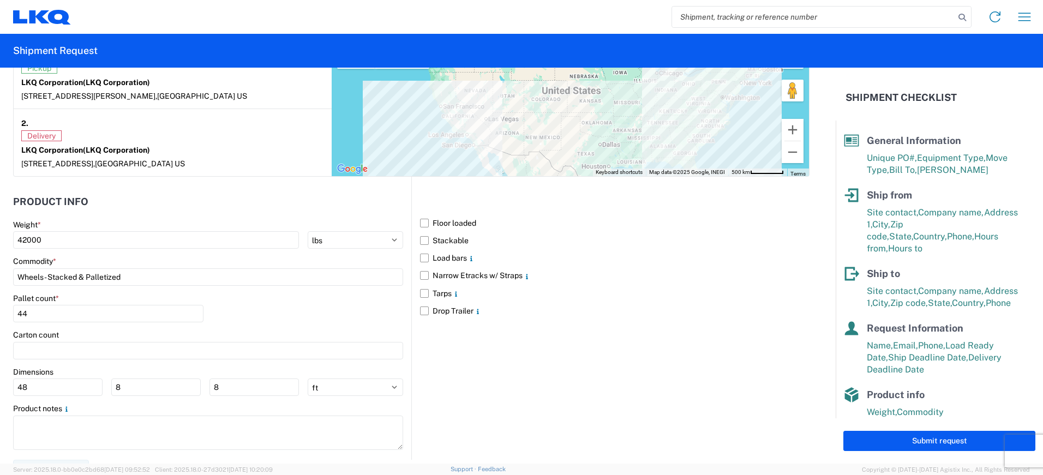
scroll to position [912, 0]
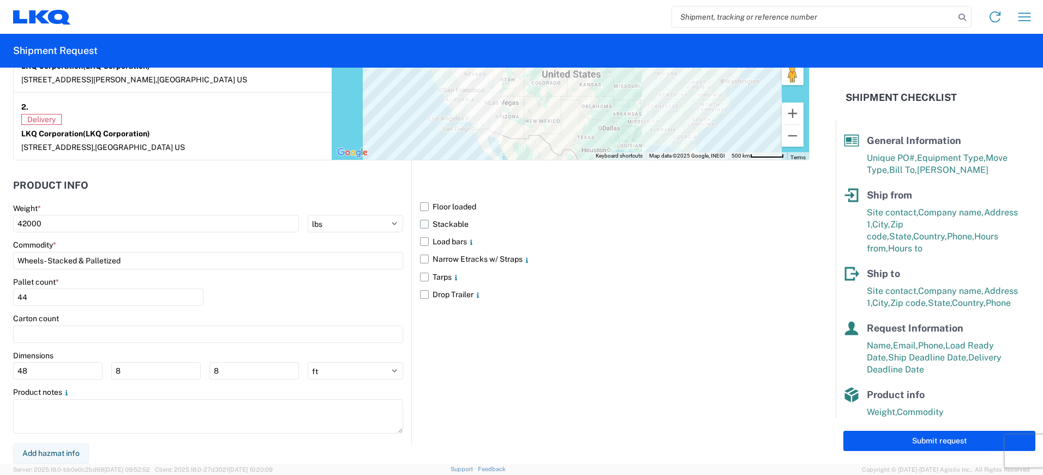
click at [422, 225] on label "Stackable" at bounding box center [615, 224] width 390 height 17
click at [0, 0] on input "Stackable" at bounding box center [0, 0] width 0 height 0
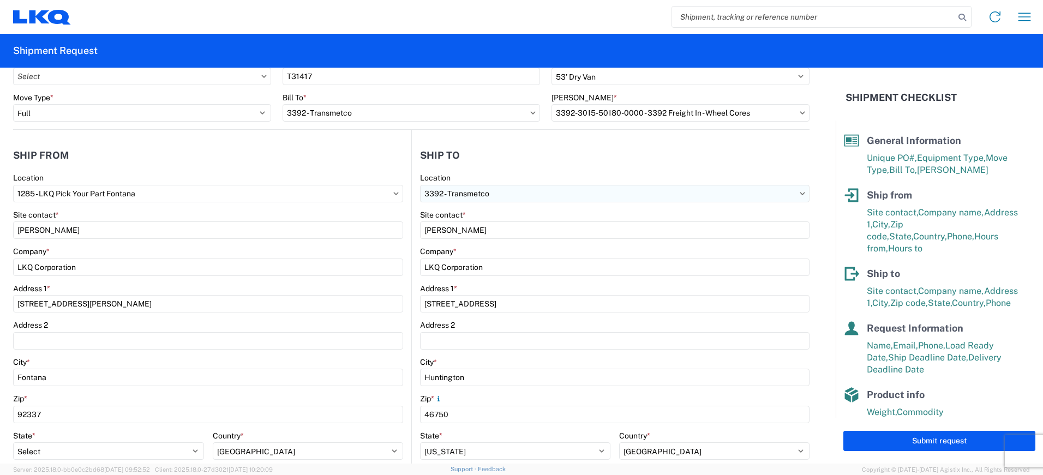
scroll to position [39, 0]
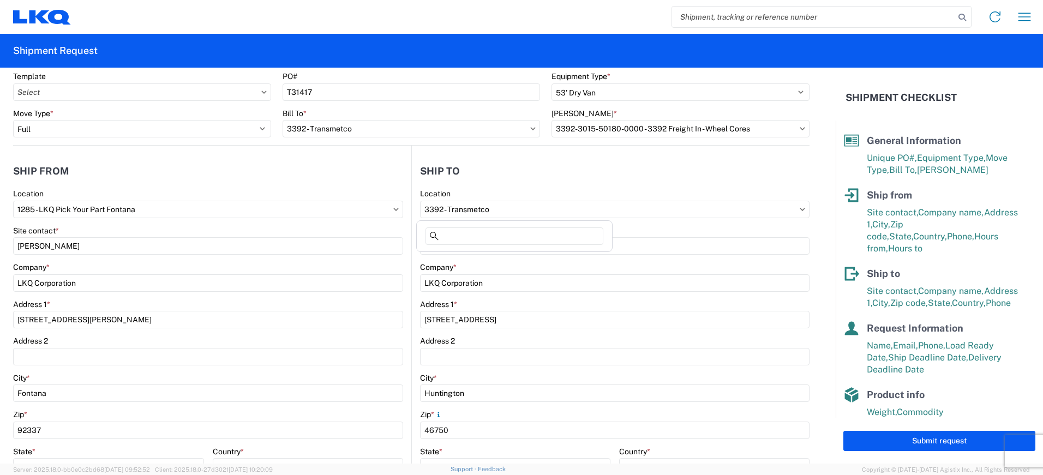
drag, startPoint x: 524, startPoint y: 211, endPoint x: 346, endPoint y: 198, distance: 178.4
click at [347, 198] on div "Ship from 1285 Location 1285 - LKQ Pick Your Part Fontana Site contact * [PERSO…" at bounding box center [411, 383] width 797 height 474
click at [516, 212] on input "3392 - Transmetco" at bounding box center [615, 209] width 390 height 17
type input "3392"
click at [479, 256] on div "3392 - Transmetco" at bounding box center [514, 257] width 191 height 17
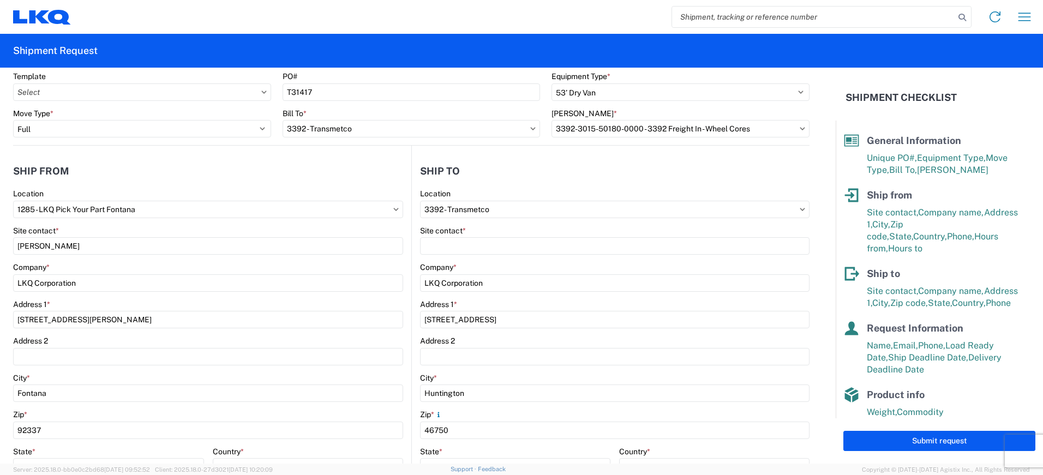
select select "US"
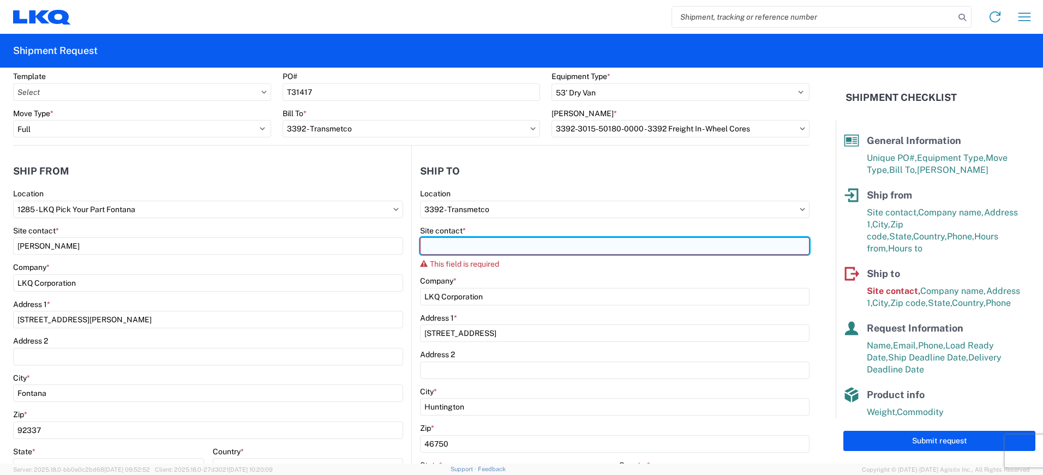
click at [511, 243] on input "Site contact *" at bounding box center [615, 245] width 390 height 17
paste input "[PERSON_NAME]"
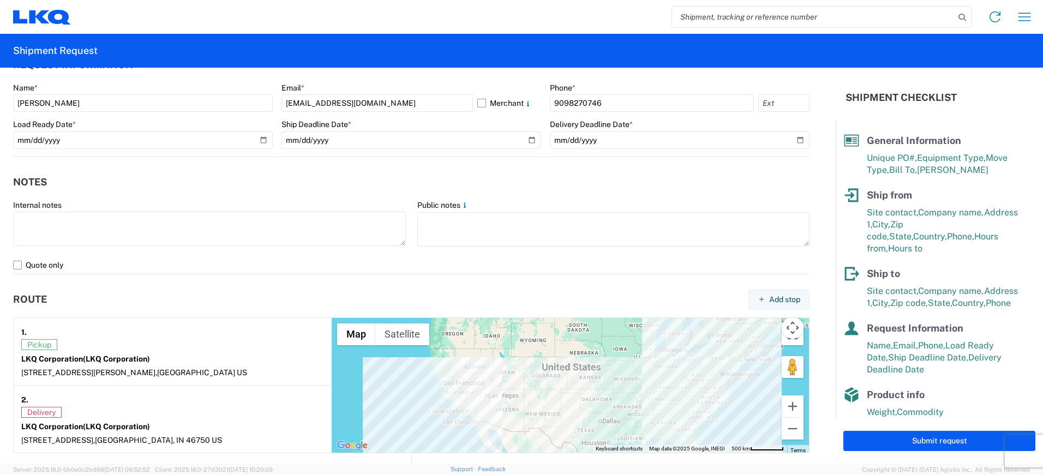
scroll to position [639, 0]
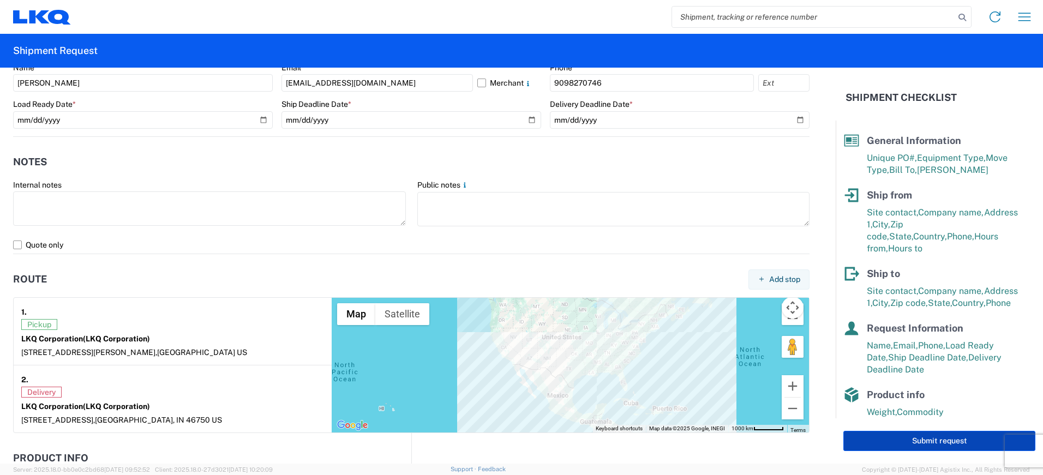
type input "[PERSON_NAME]"
click at [923, 440] on button "Submit request" at bounding box center [940, 441] width 192 height 20
select select "US"
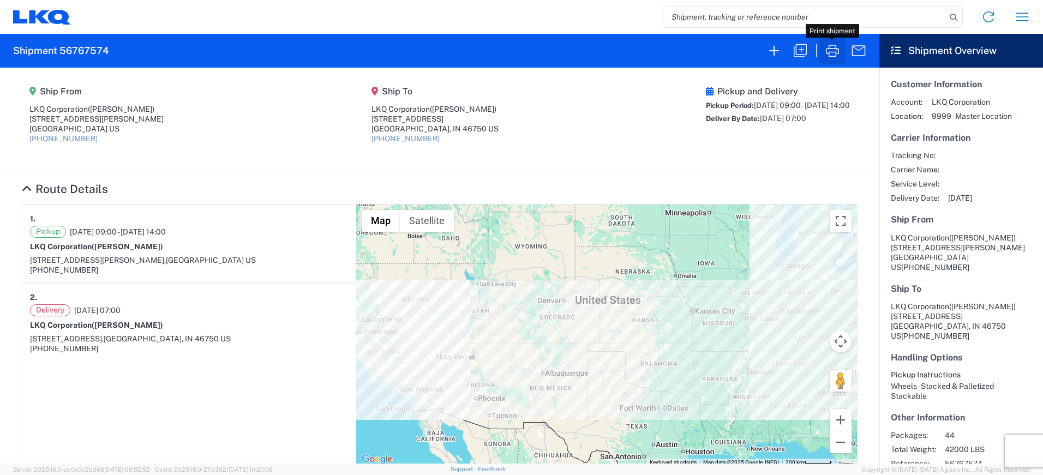
click at [833, 50] on icon "button" at bounding box center [832, 50] width 17 height 17
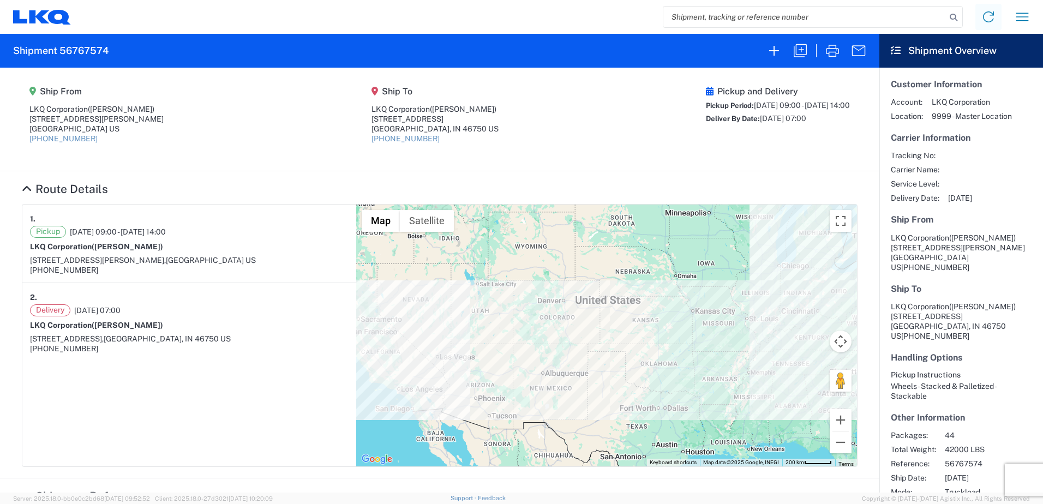
scroll to position [45, 0]
